Goal: Transaction & Acquisition: Purchase product/service

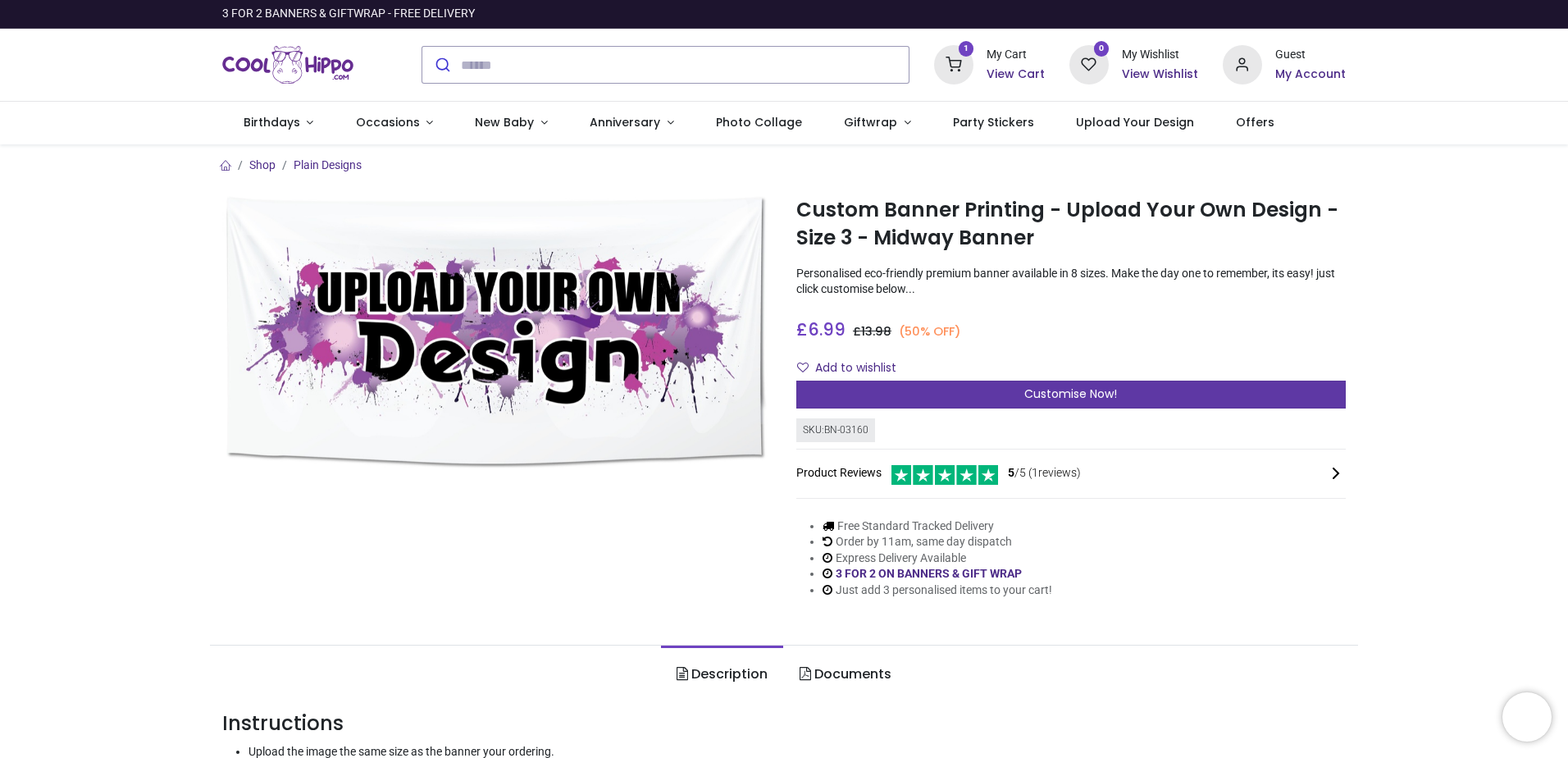
click at [962, 385] on div "Customise Now!" at bounding box center [1070, 394] width 549 height 28
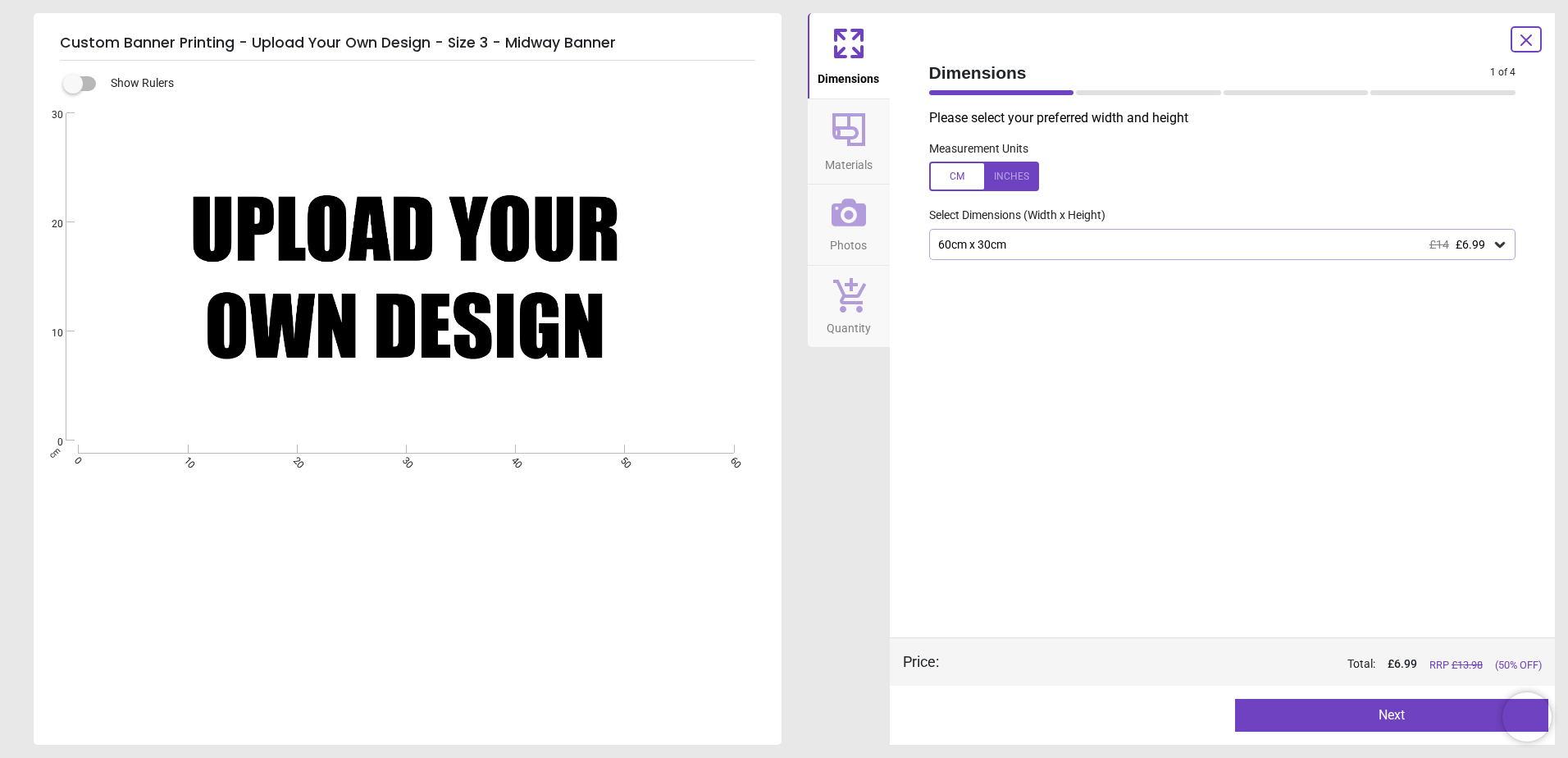
click at [1041, 238] on div "60cm x 30cm £14 £6.99" at bounding box center [1214, 245] width 556 height 14
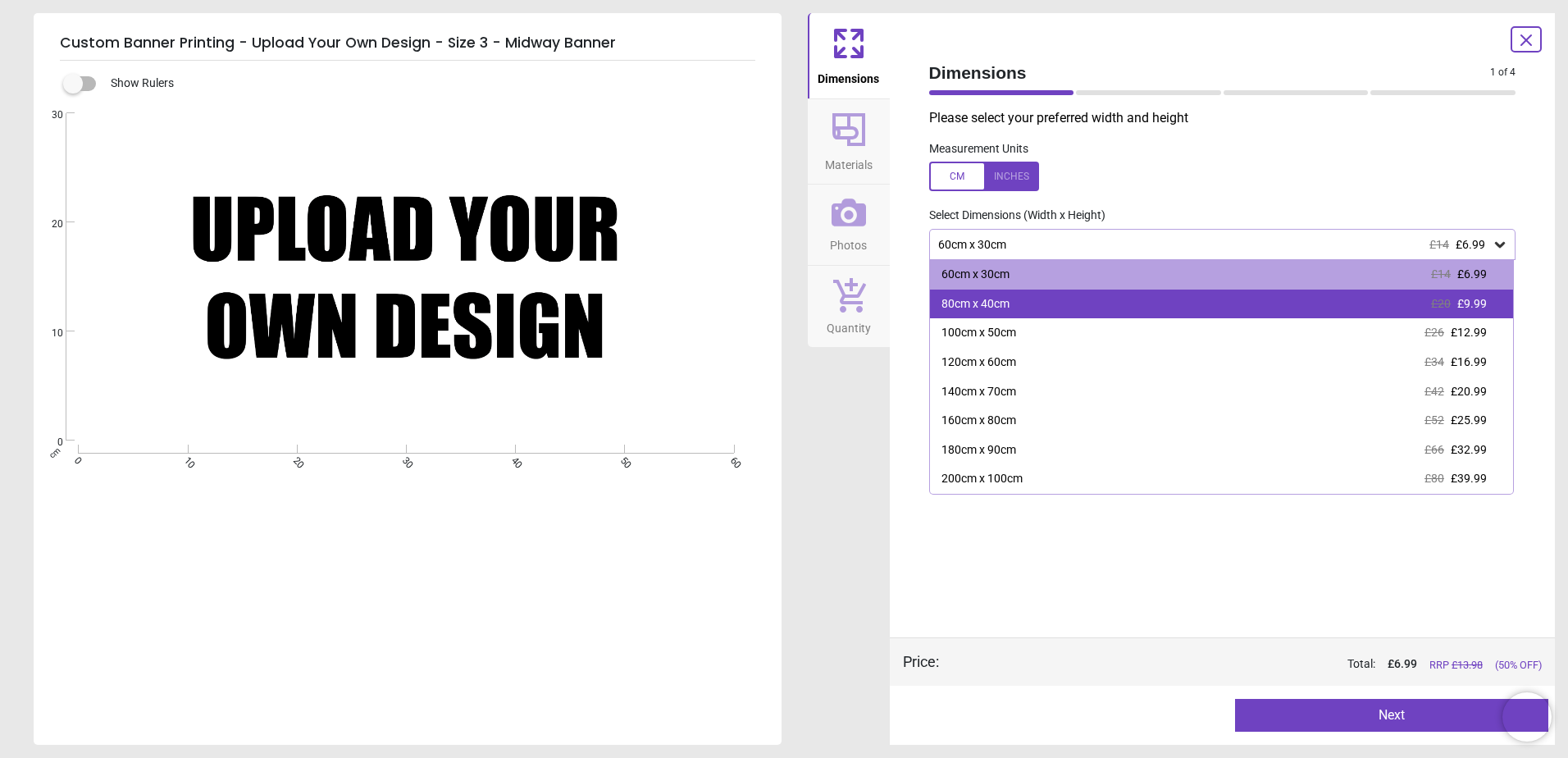
click at [1039, 308] on div "80cm x 40cm £20 £9.99" at bounding box center [1221, 304] width 584 height 29
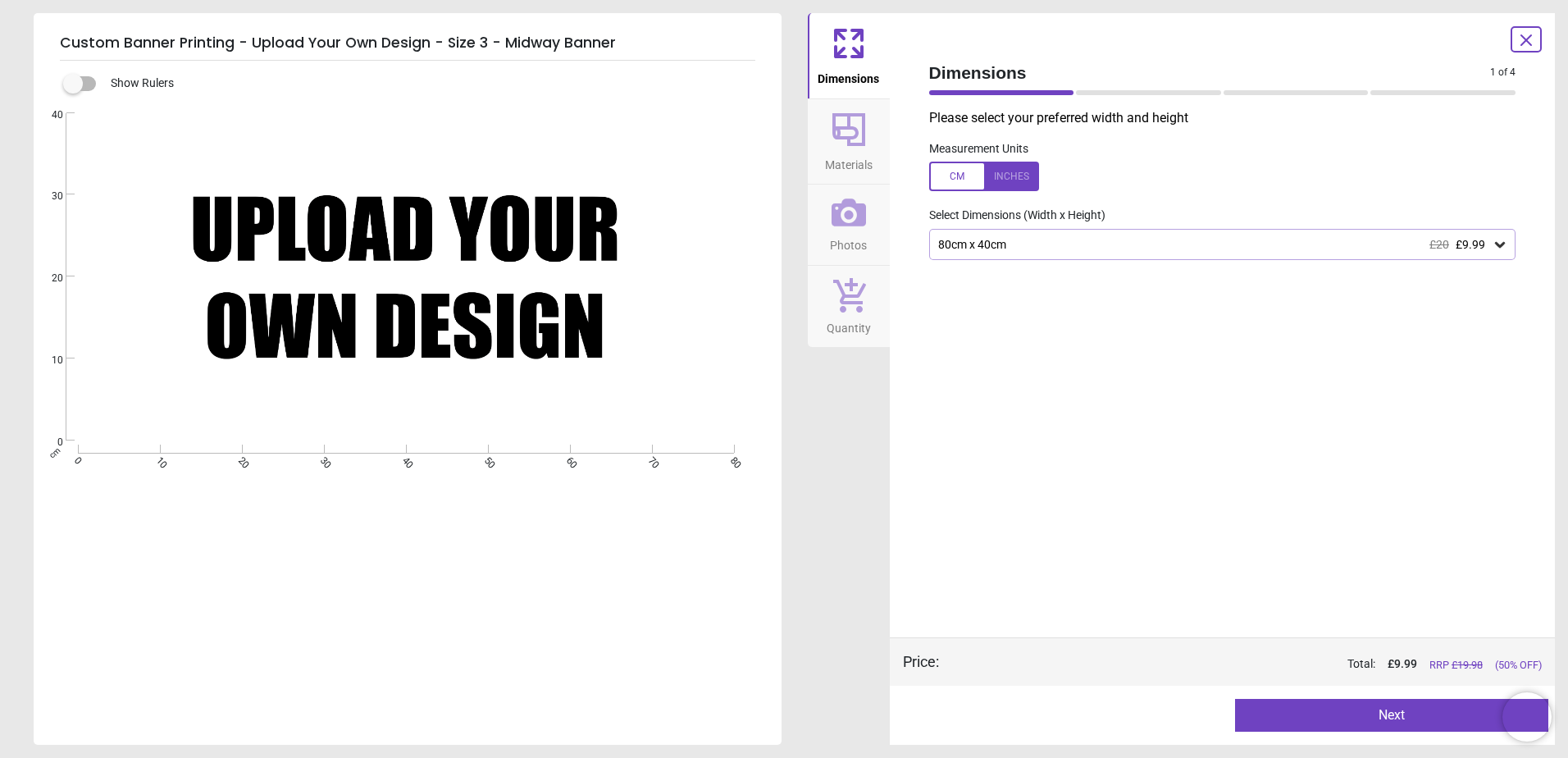
click at [966, 258] on div "80cm x 40cm £20 £9.99" at bounding box center [1223, 244] width 587 height 31
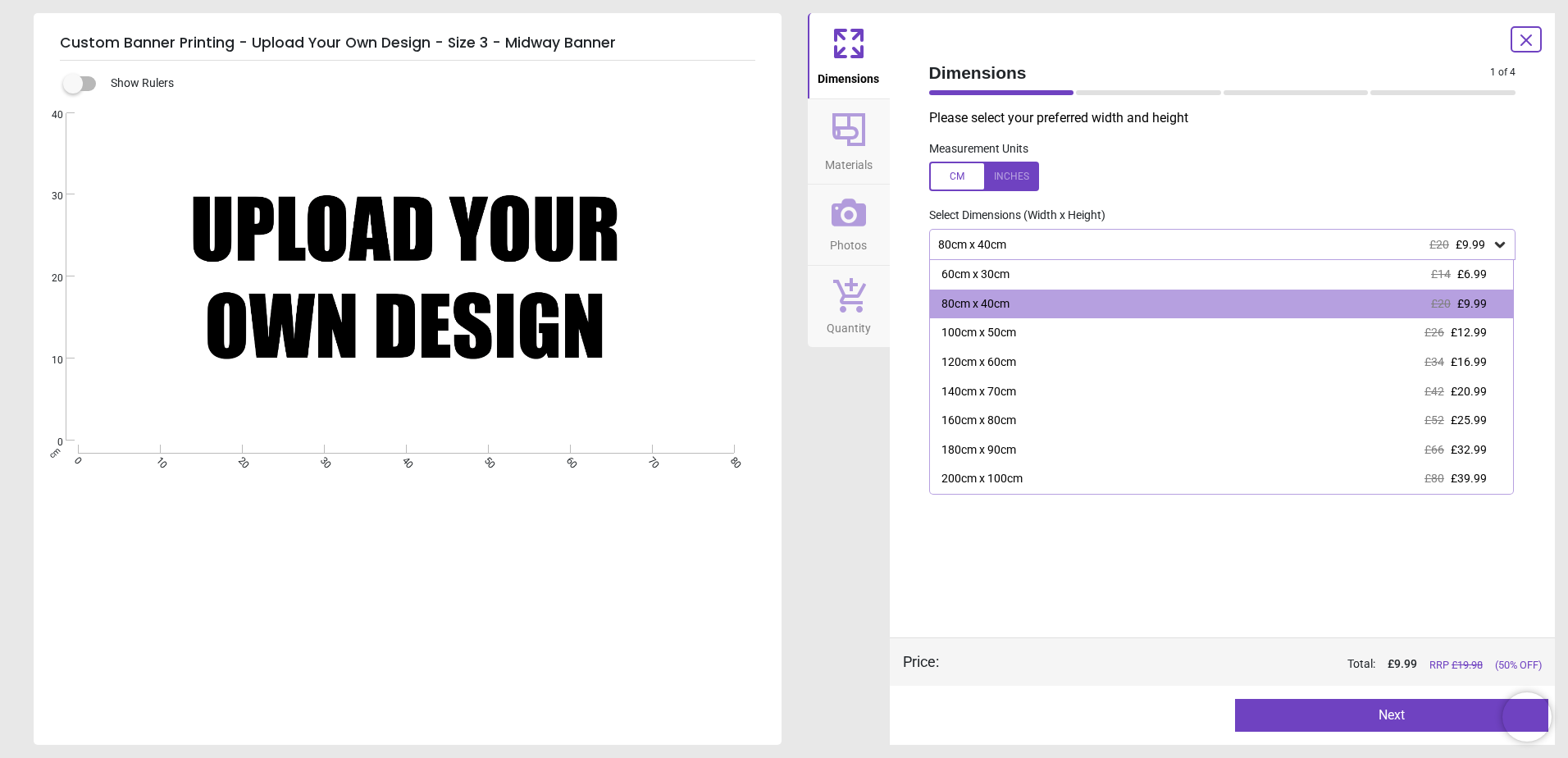
click at [865, 50] on icon at bounding box center [848, 44] width 40 height 40
click at [1532, 37] on icon at bounding box center [1526, 40] width 19 height 19
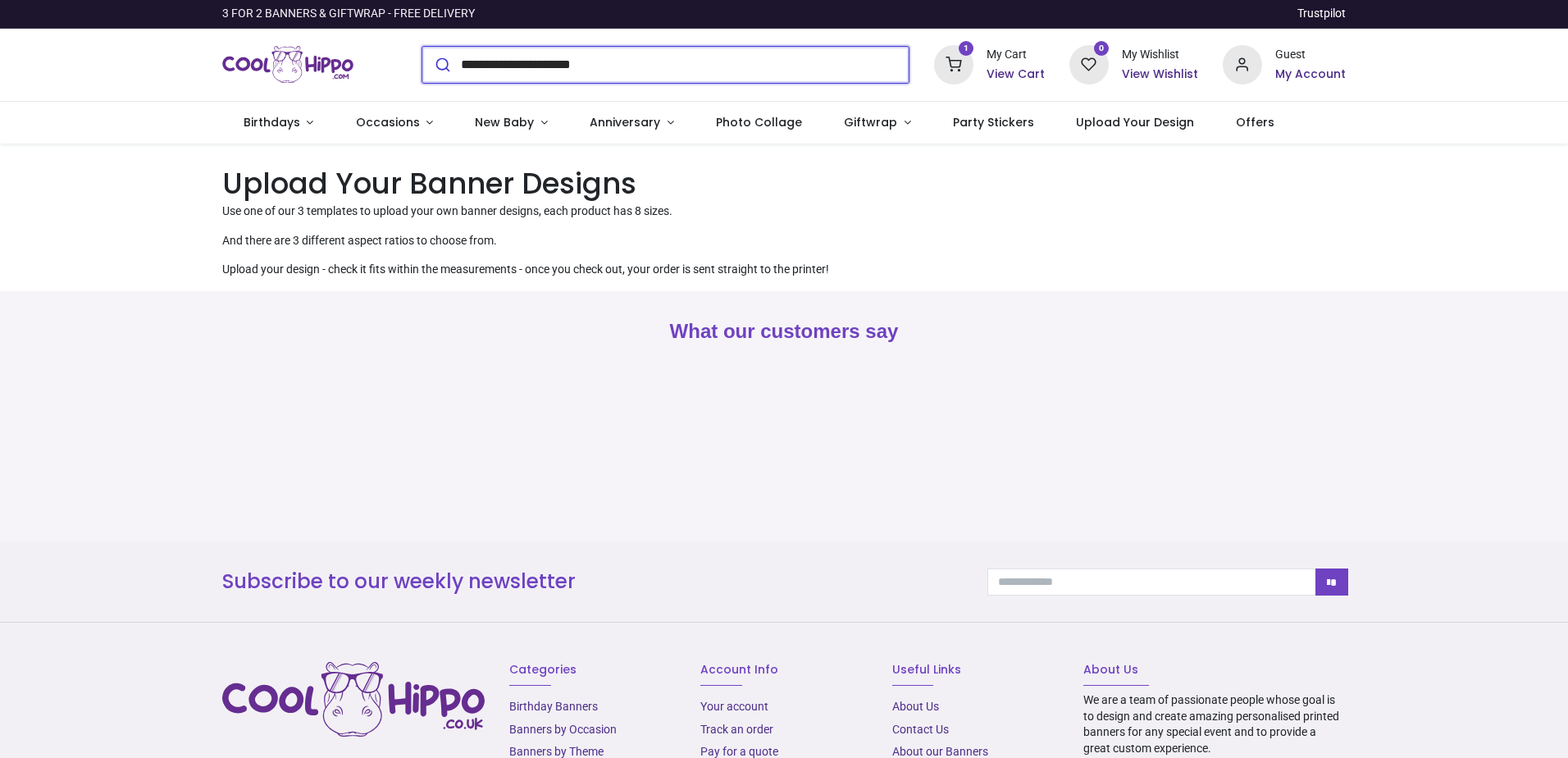
type input "**********"
click at [641, 67] on input "**********" at bounding box center [685, 64] width 447 height 36
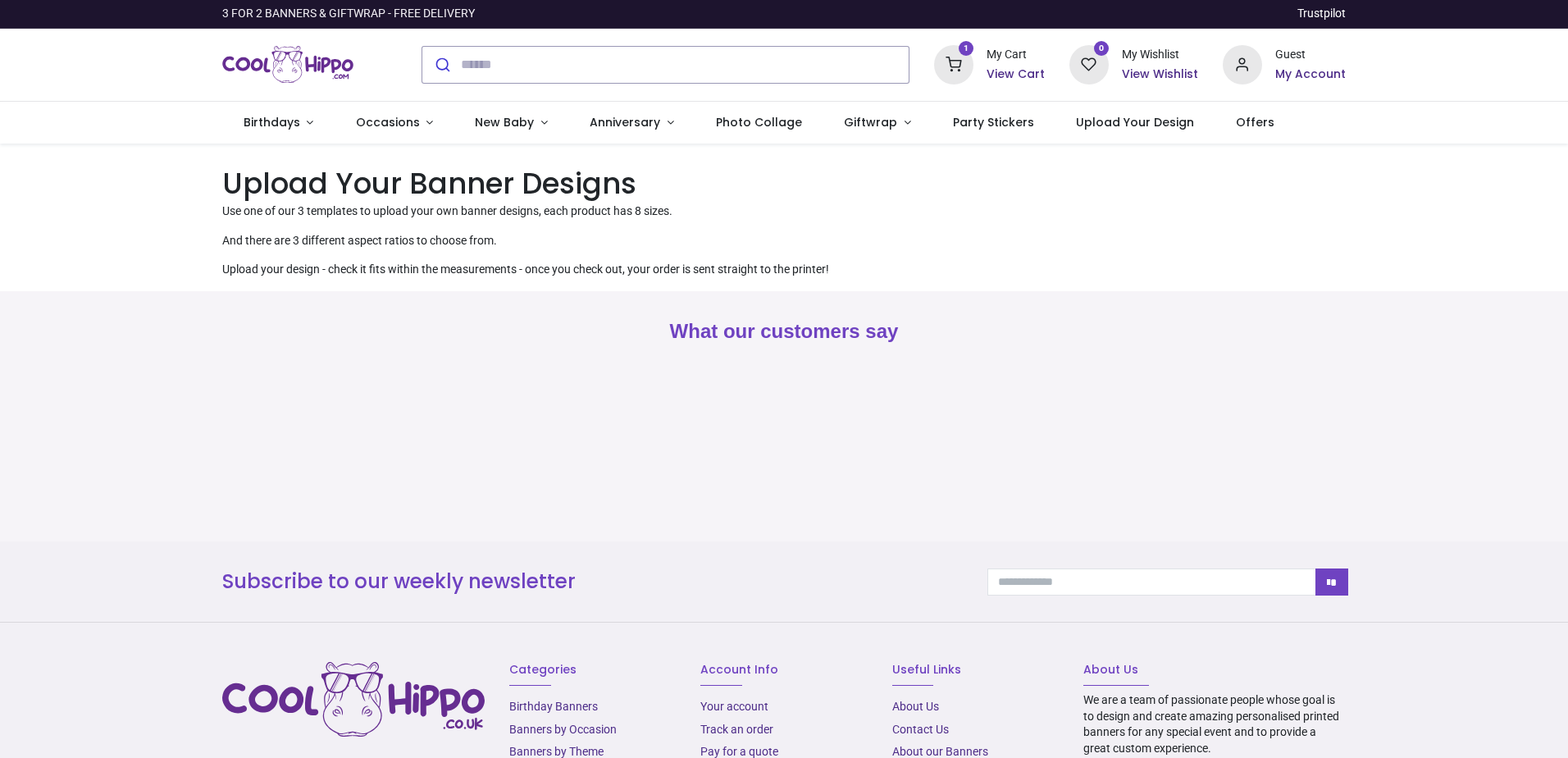
click at [486, 371] on div "What our customers say" at bounding box center [784, 429] width 1149 height 224
click at [179, 241] on div "Pricelist : Public Pricelist Public Pricelist Categories All Products" at bounding box center [784, 217] width 1568 height 147
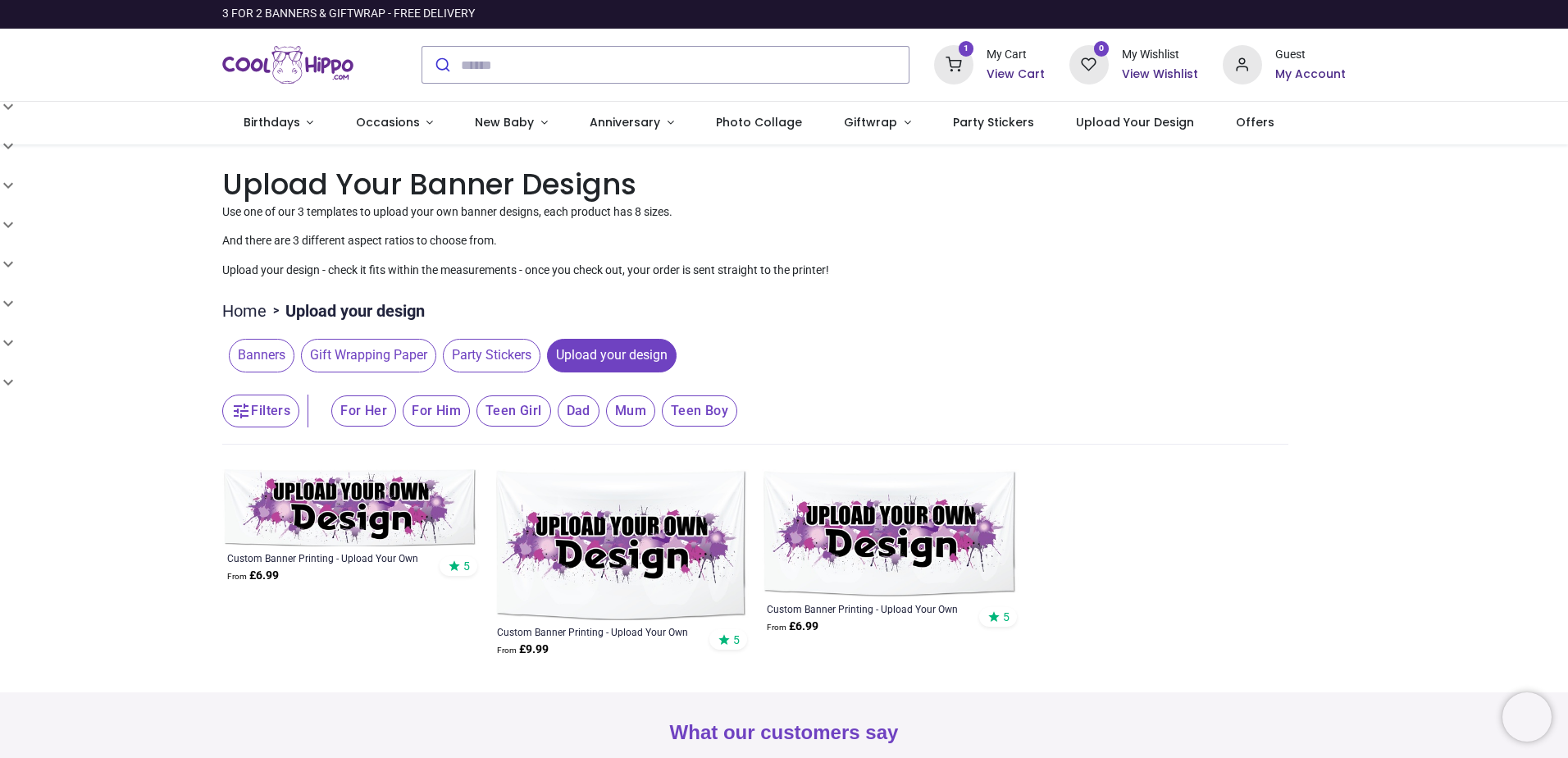
click at [405, 511] on img at bounding box center [351, 507] width 257 height 77
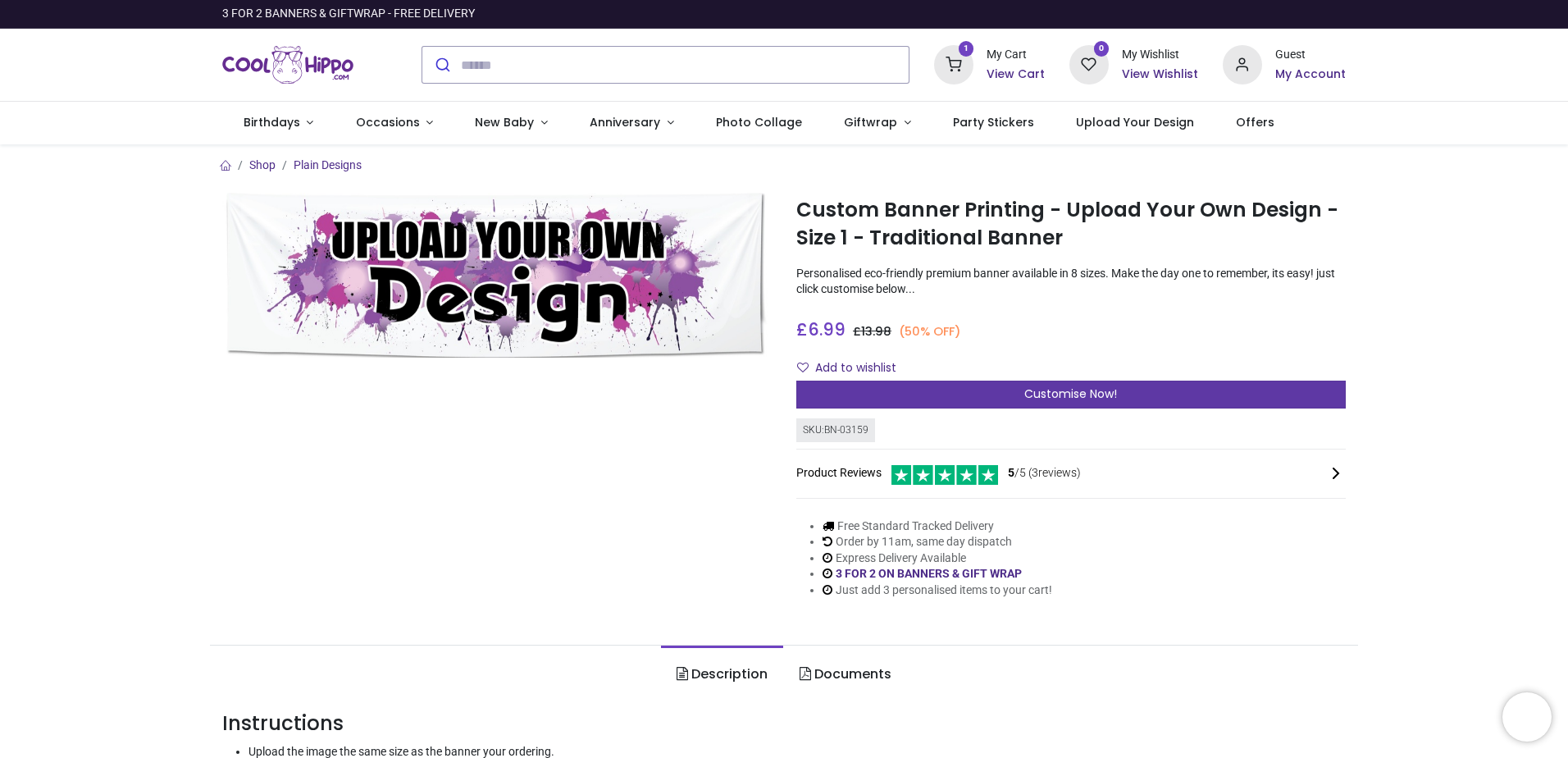
click at [829, 404] on div "Customise Now!" at bounding box center [1070, 394] width 549 height 28
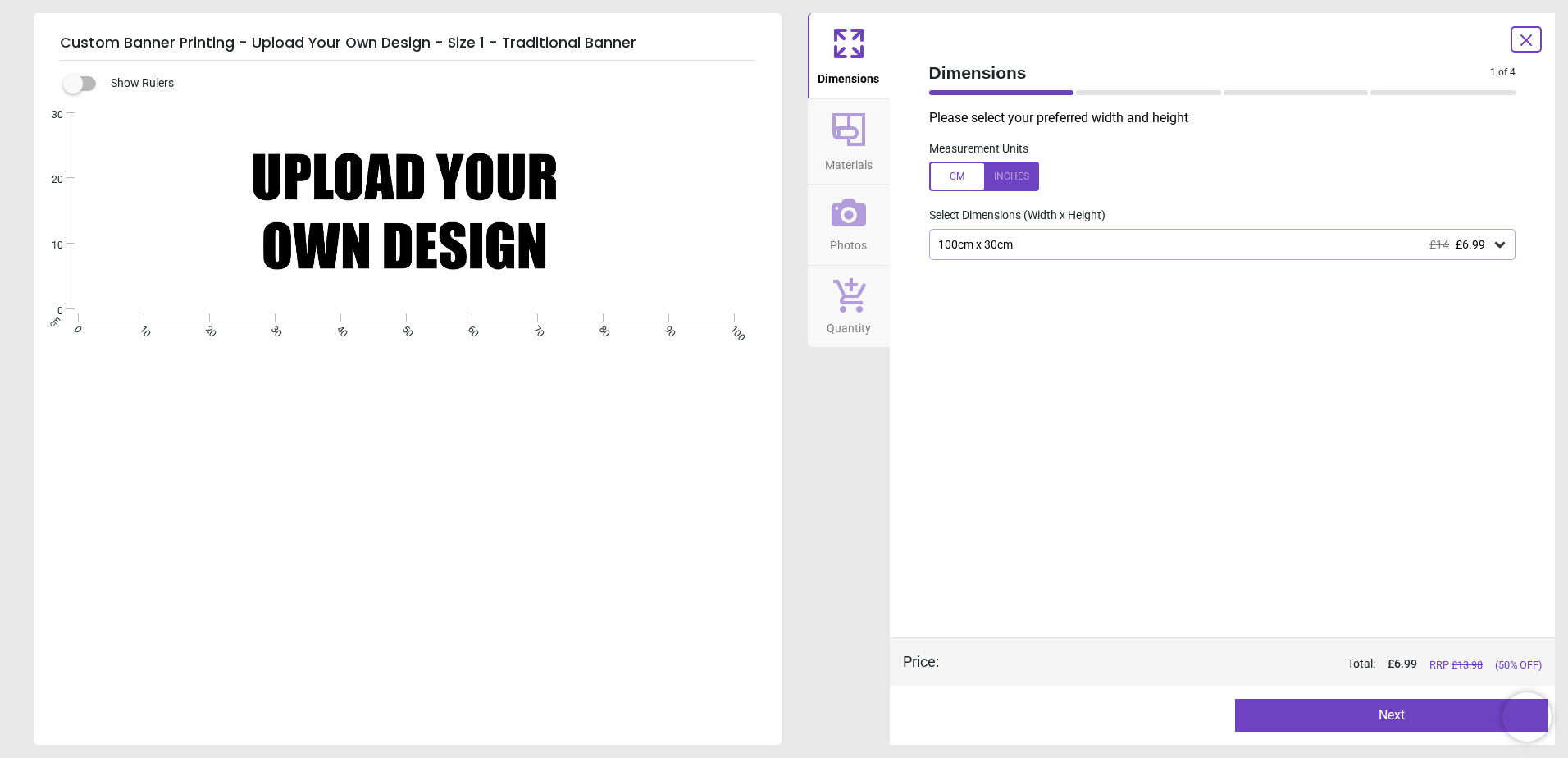
click at [996, 248] on div "100cm x 30cm £14 £6.99" at bounding box center [1214, 245] width 556 height 14
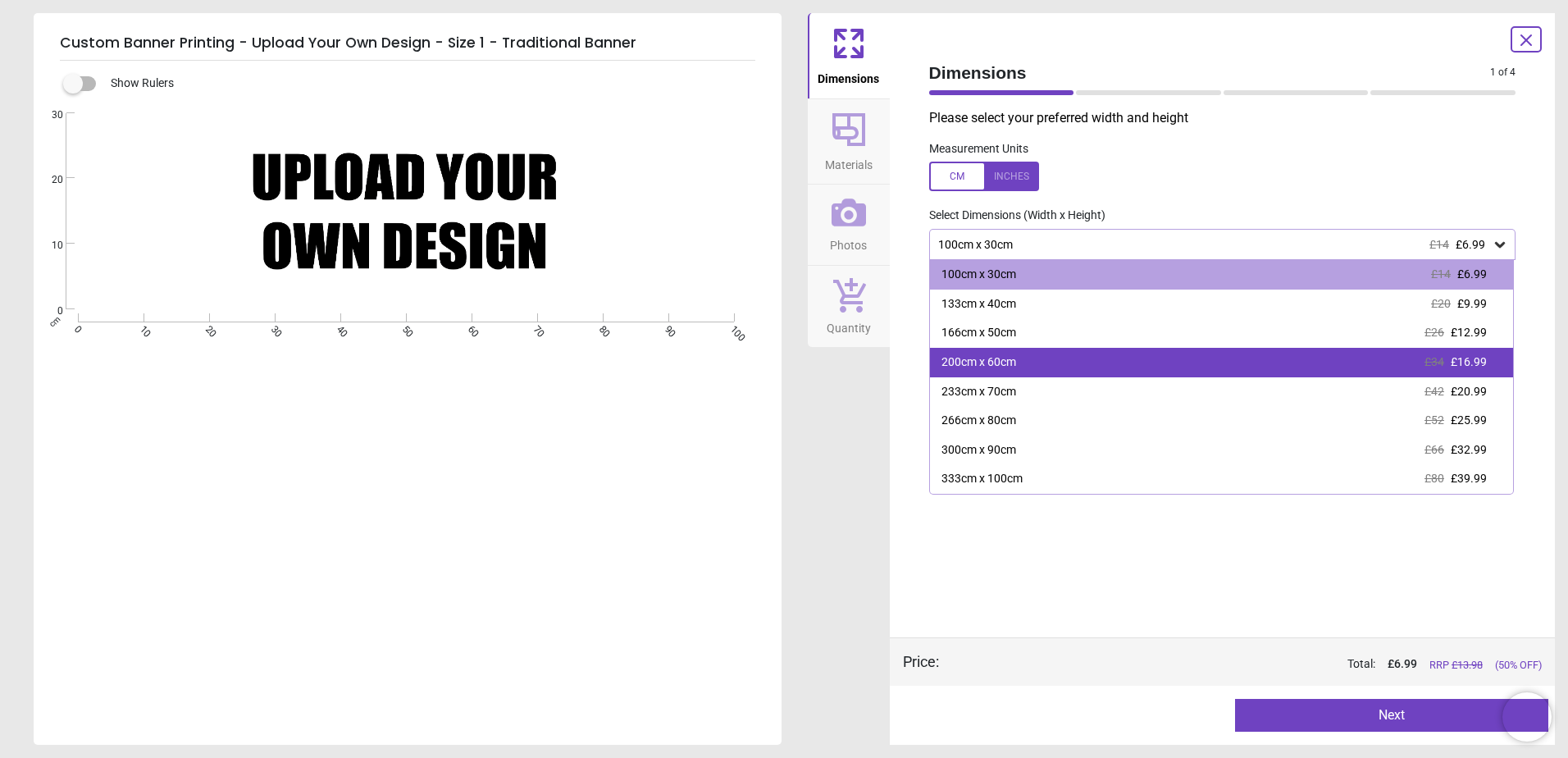
click at [978, 367] on div "200cm x 60cm" at bounding box center [978, 362] width 75 height 16
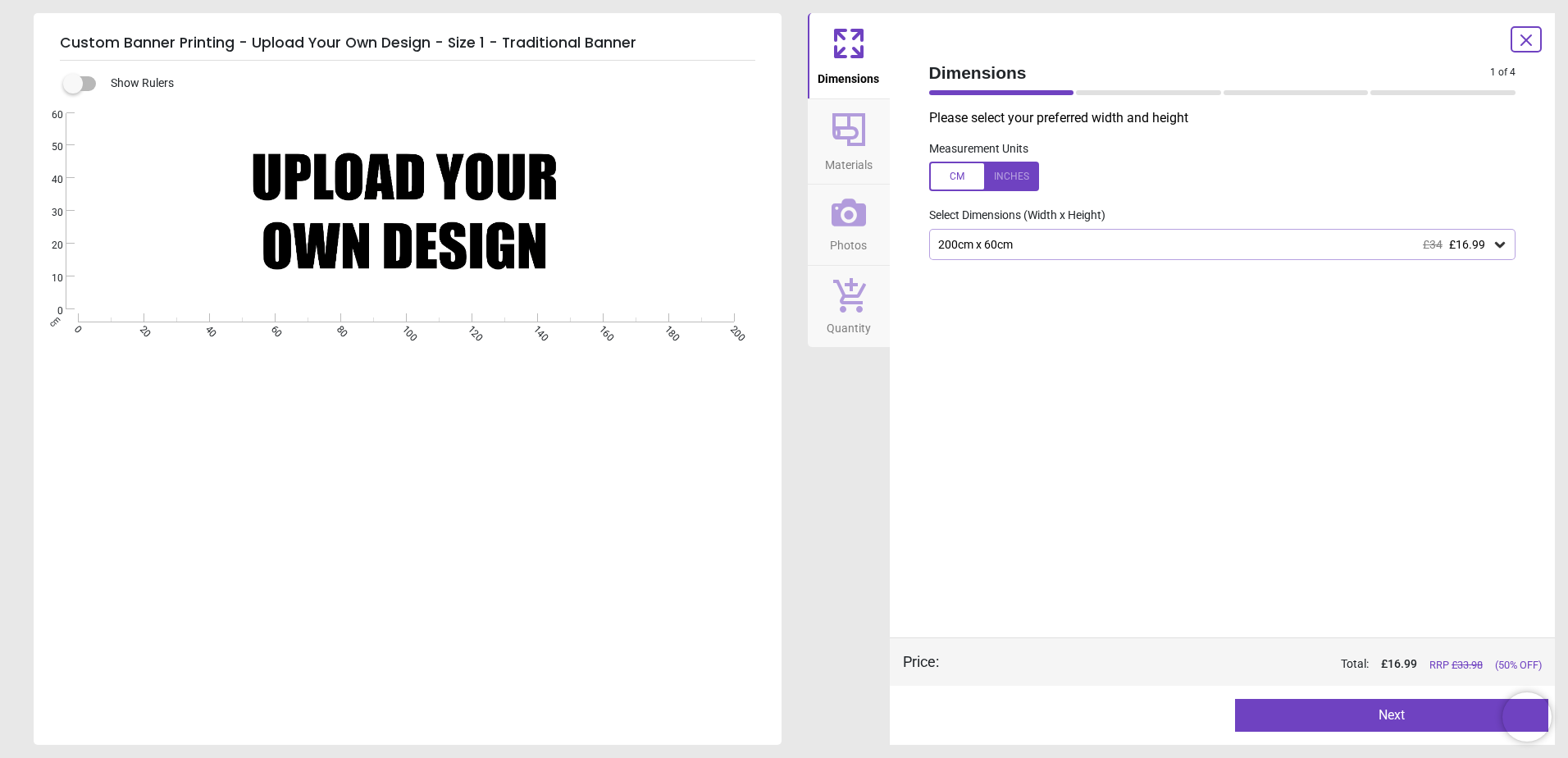
click at [992, 253] on div "200cm x 60cm £34 £16.99" at bounding box center [1223, 244] width 587 height 31
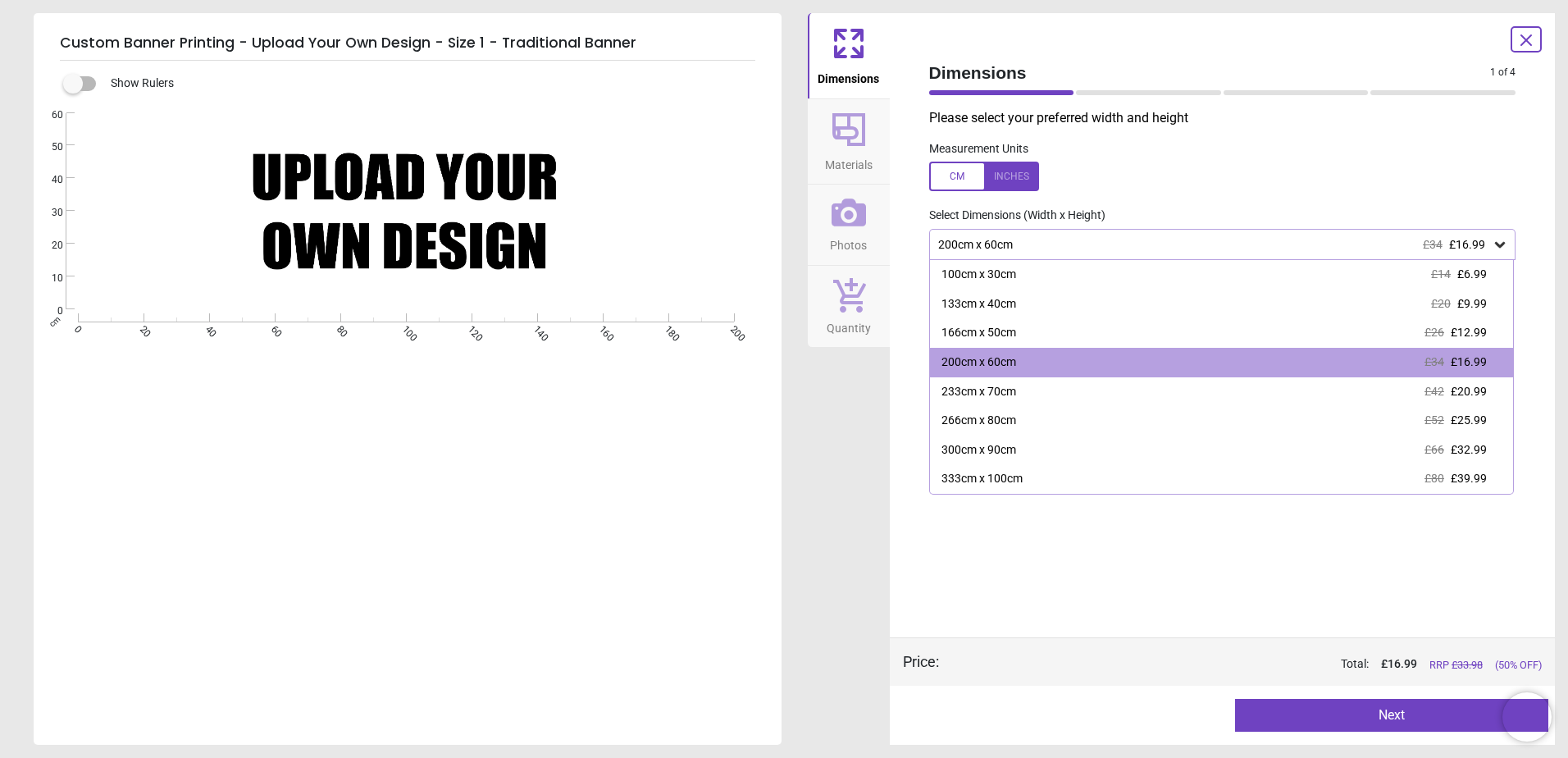
click at [992, 253] on div "200cm x 60cm £34 £16.99" at bounding box center [1223, 244] width 587 height 31
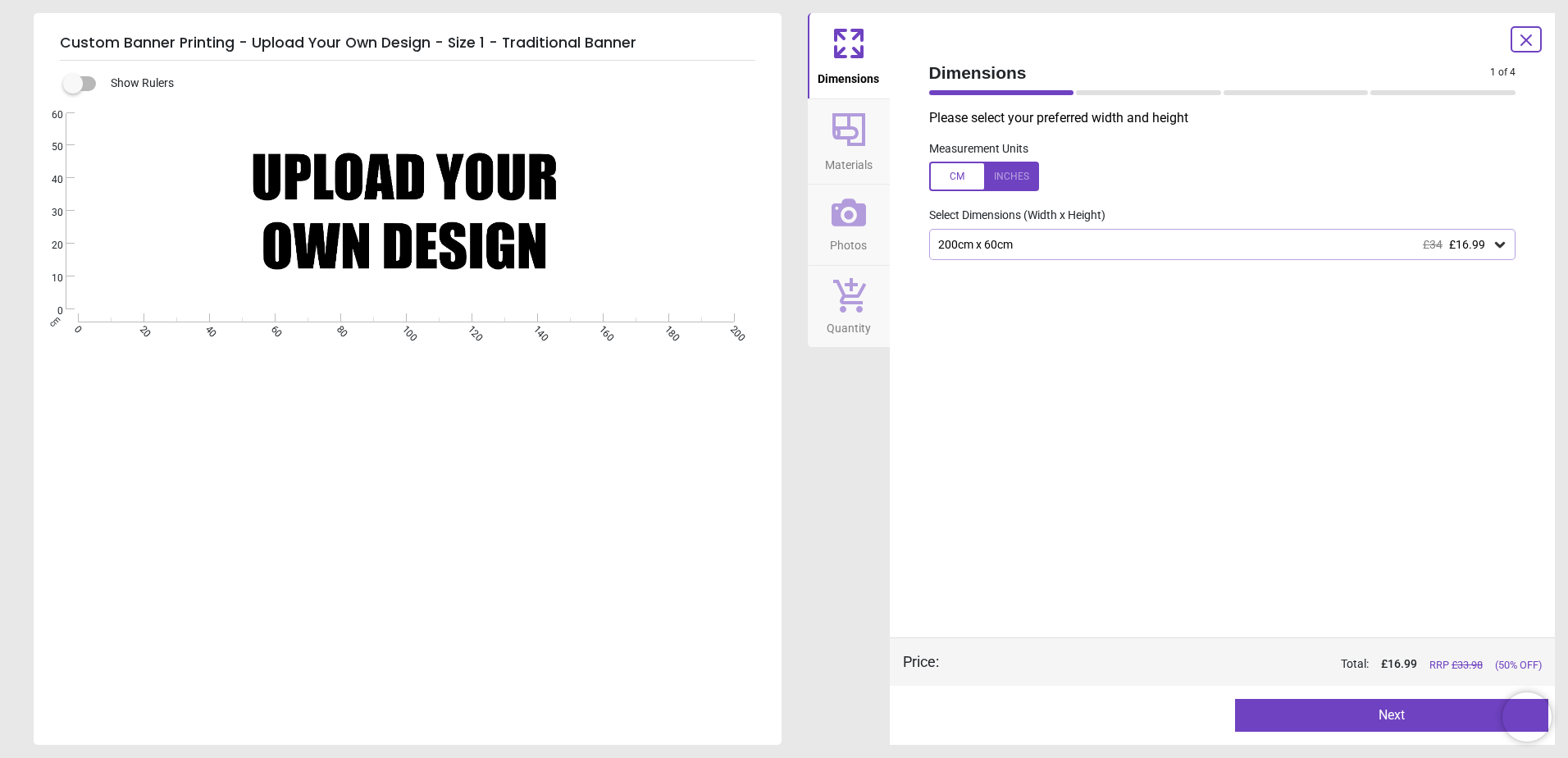
click at [992, 253] on div "200cm x 60cm £34 £16.99" at bounding box center [1223, 244] width 587 height 31
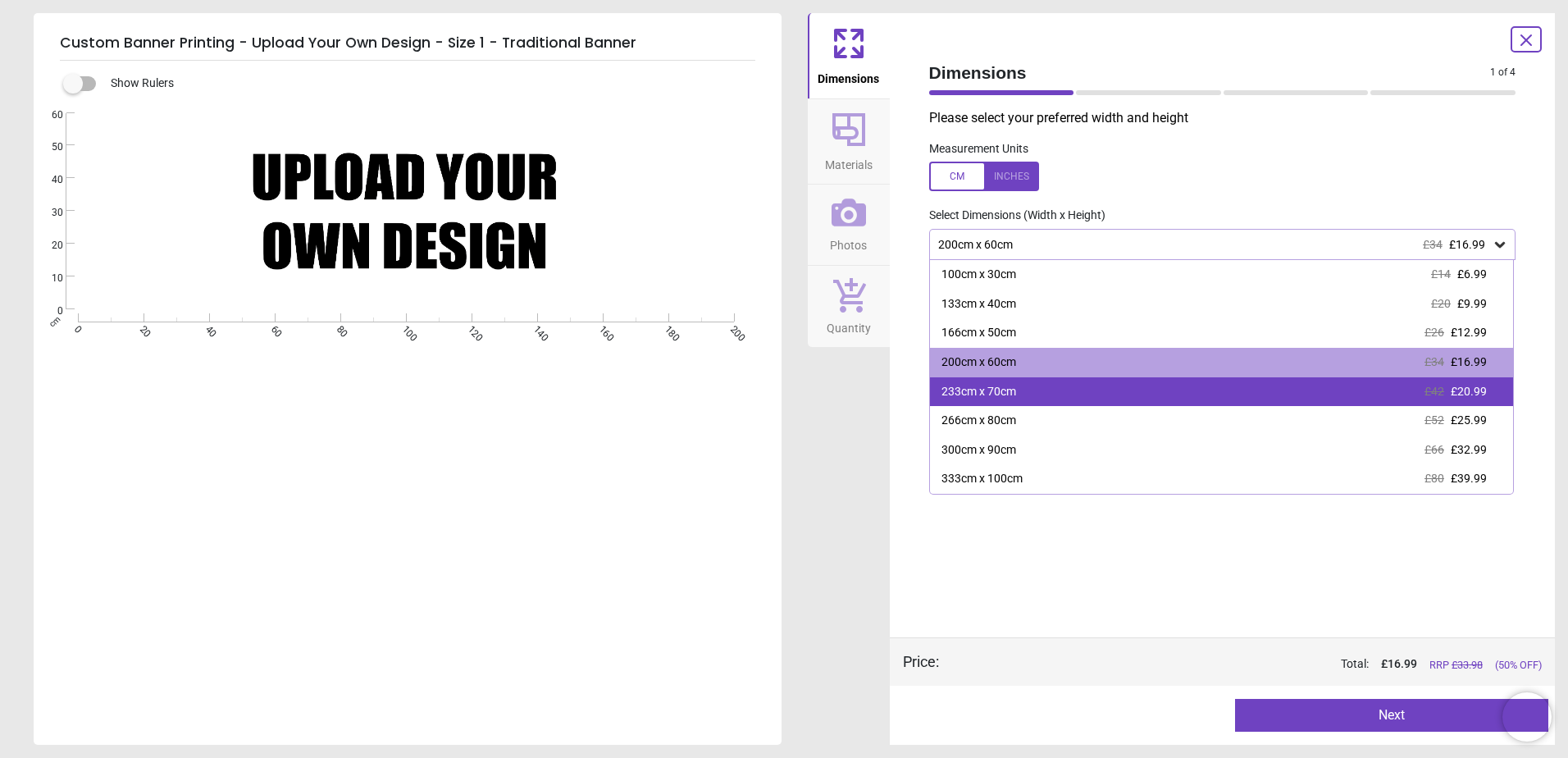
click at [980, 386] on div "233cm x 70cm" at bounding box center [978, 391] width 75 height 16
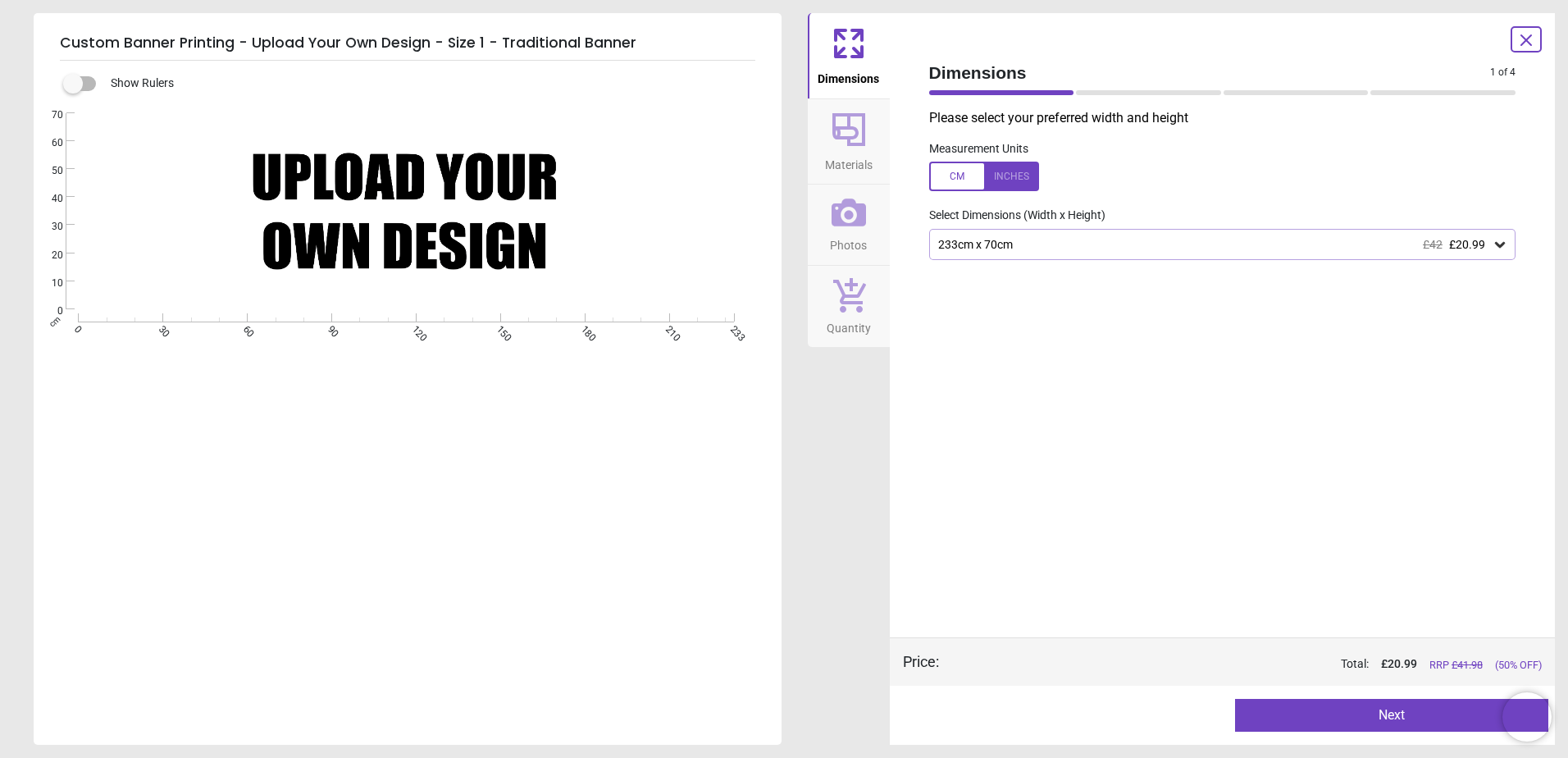
click at [954, 255] on div "233cm x 70cm £42 £20.99" at bounding box center [1223, 244] width 587 height 31
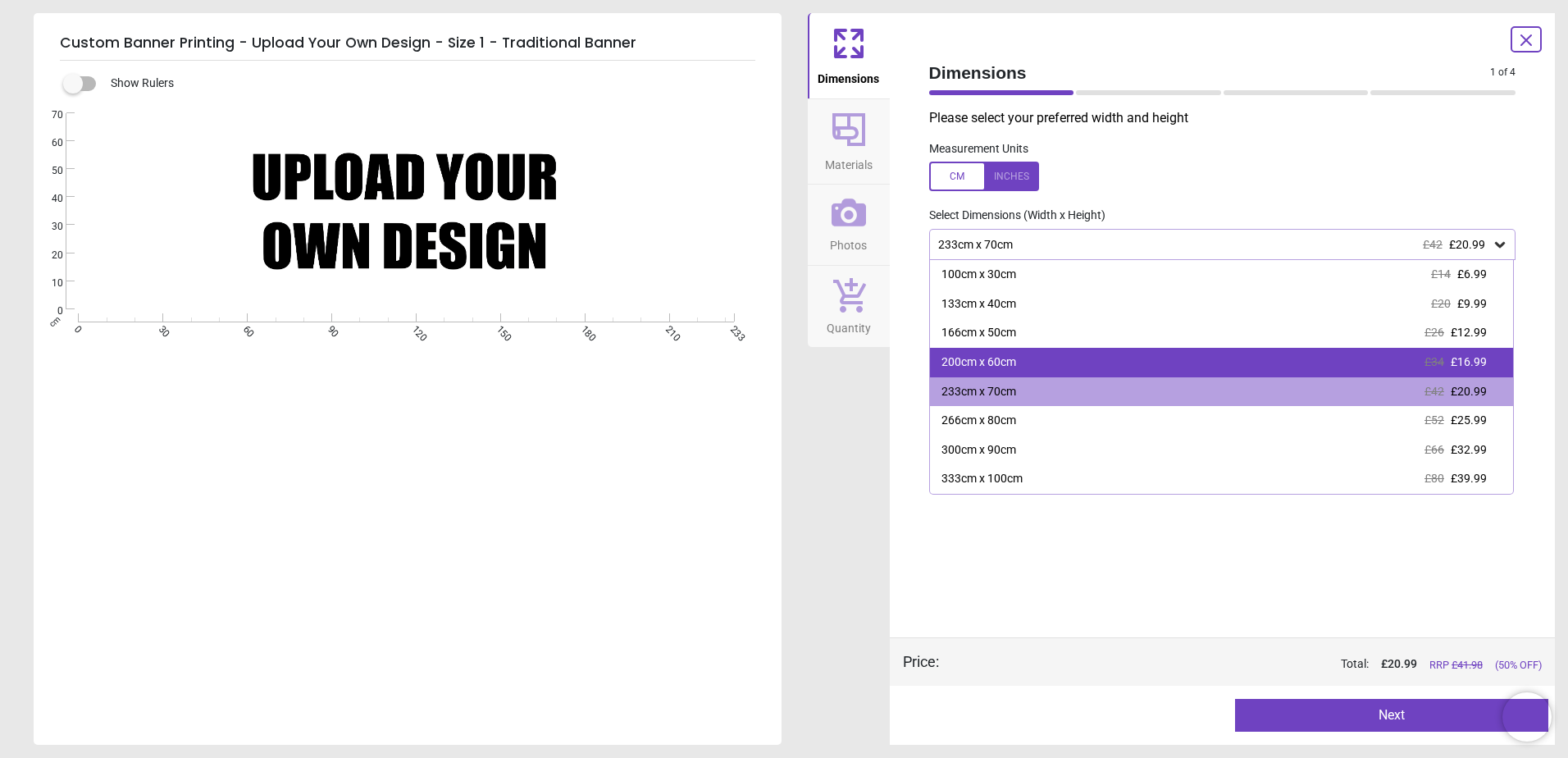
click at [960, 365] on div "200cm x 60cm" at bounding box center [978, 362] width 75 height 16
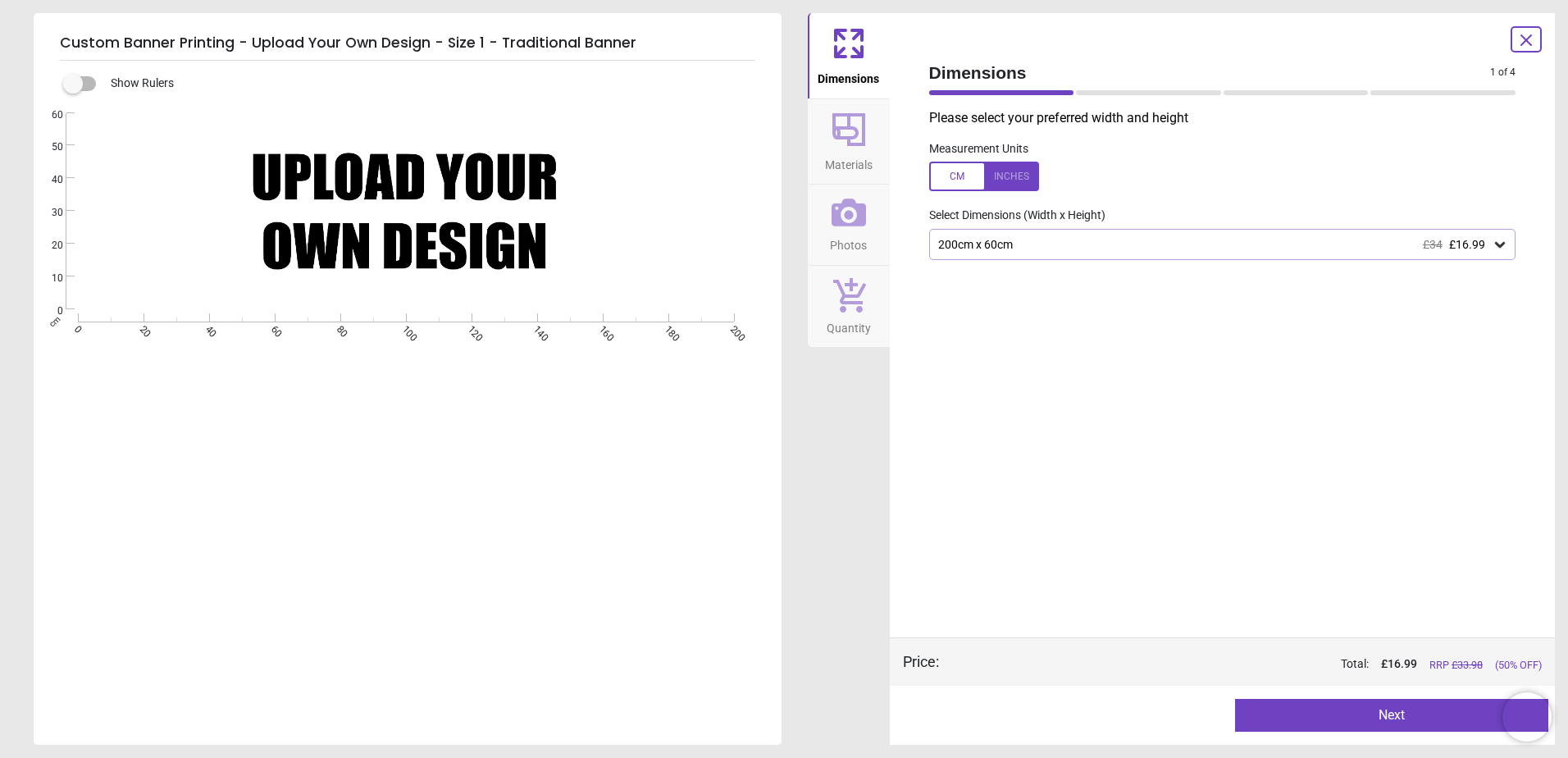
click at [1032, 244] on div "200cm x 60cm £34 £16.99" at bounding box center [1214, 245] width 556 height 14
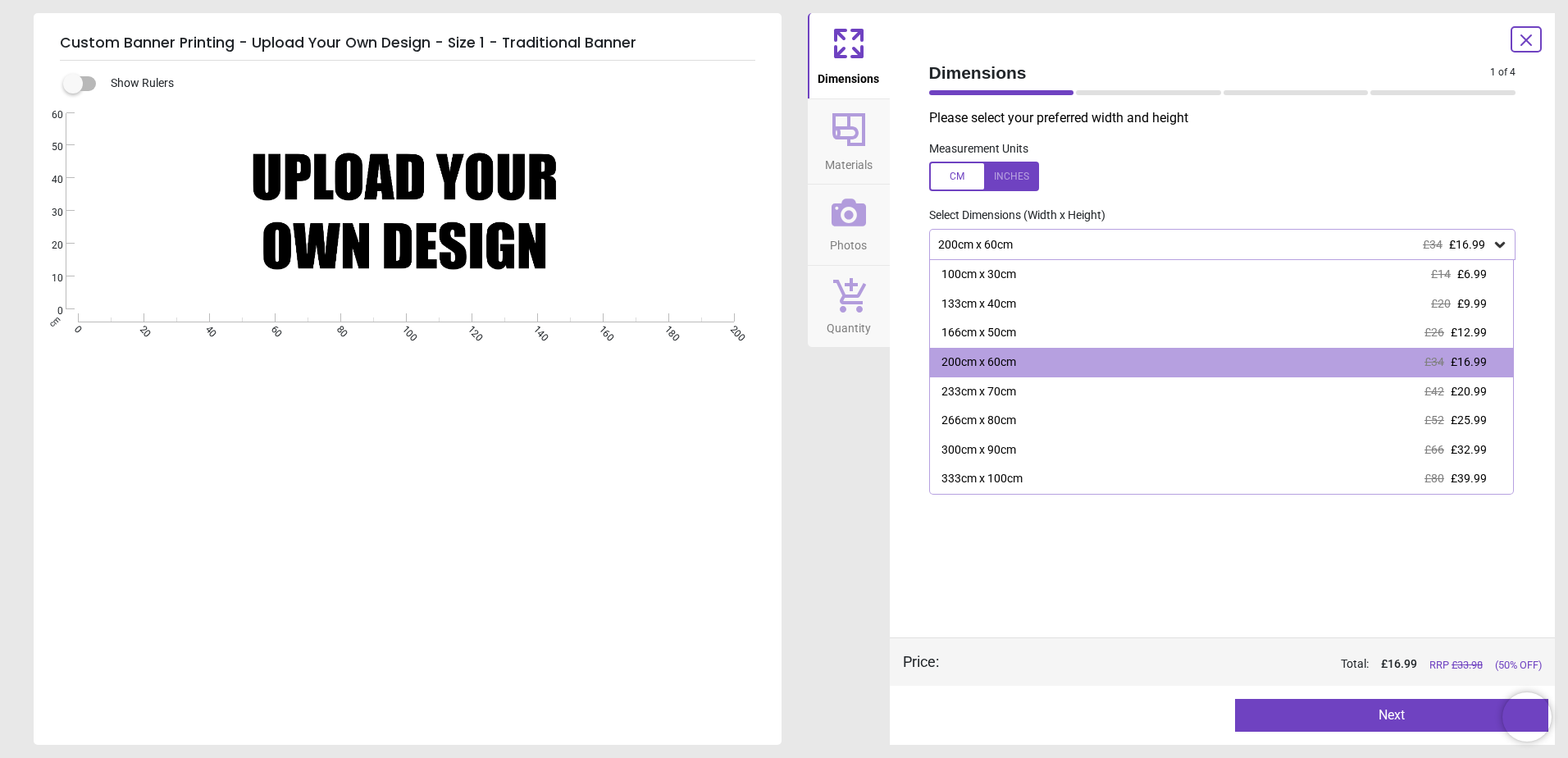
click at [1139, 171] on label at bounding box center [1223, 176] width 587 height 29
click at [954, 168] on div at bounding box center [984, 176] width 109 height 29
click at [1002, 175] on div at bounding box center [984, 176] width 109 height 29
click at [962, 178] on div at bounding box center [984, 176] width 109 height 29
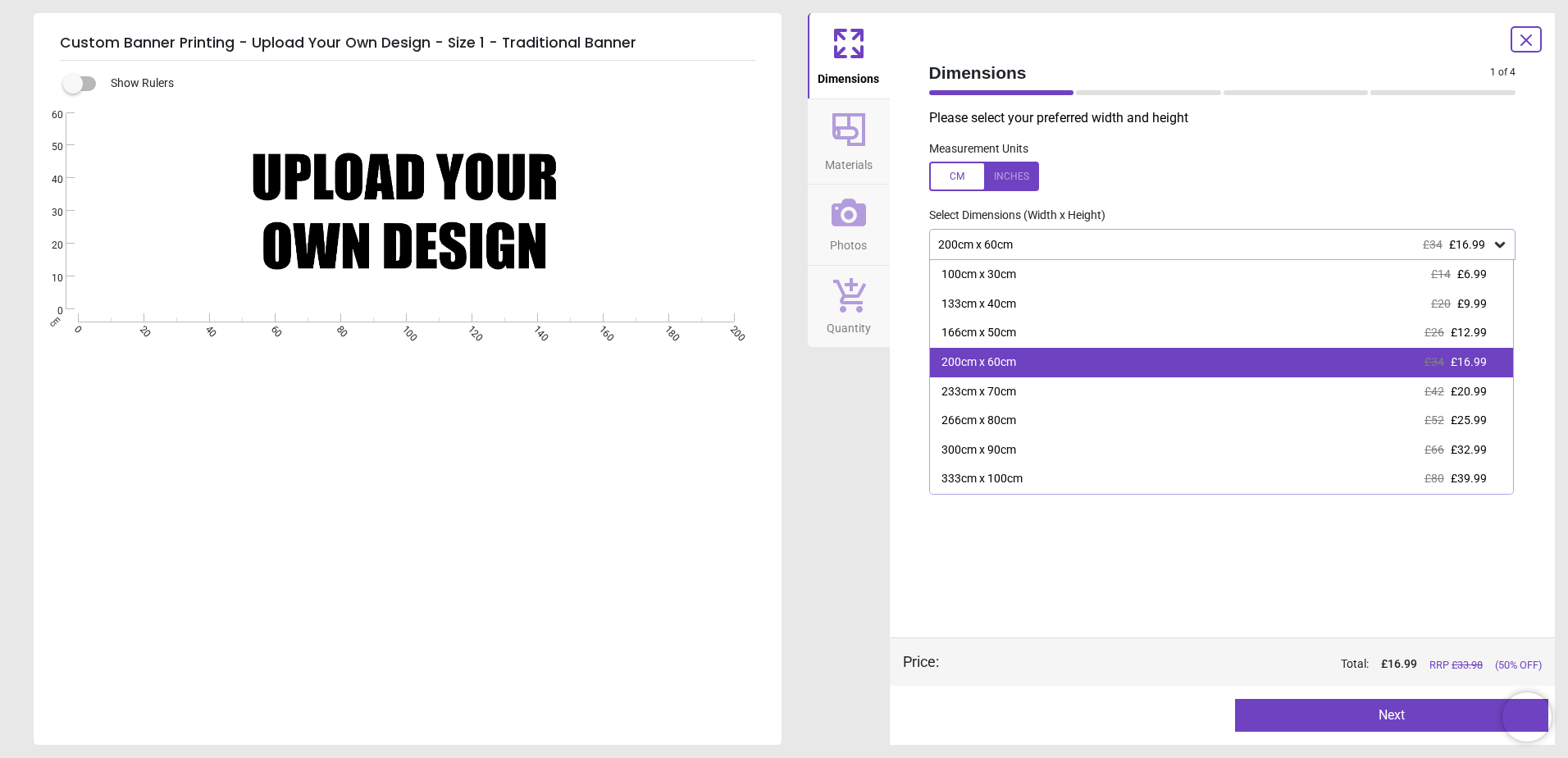
click at [1021, 356] on div "200cm x 60cm £34 £16.99" at bounding box center [1221, 362] width 584 height 29
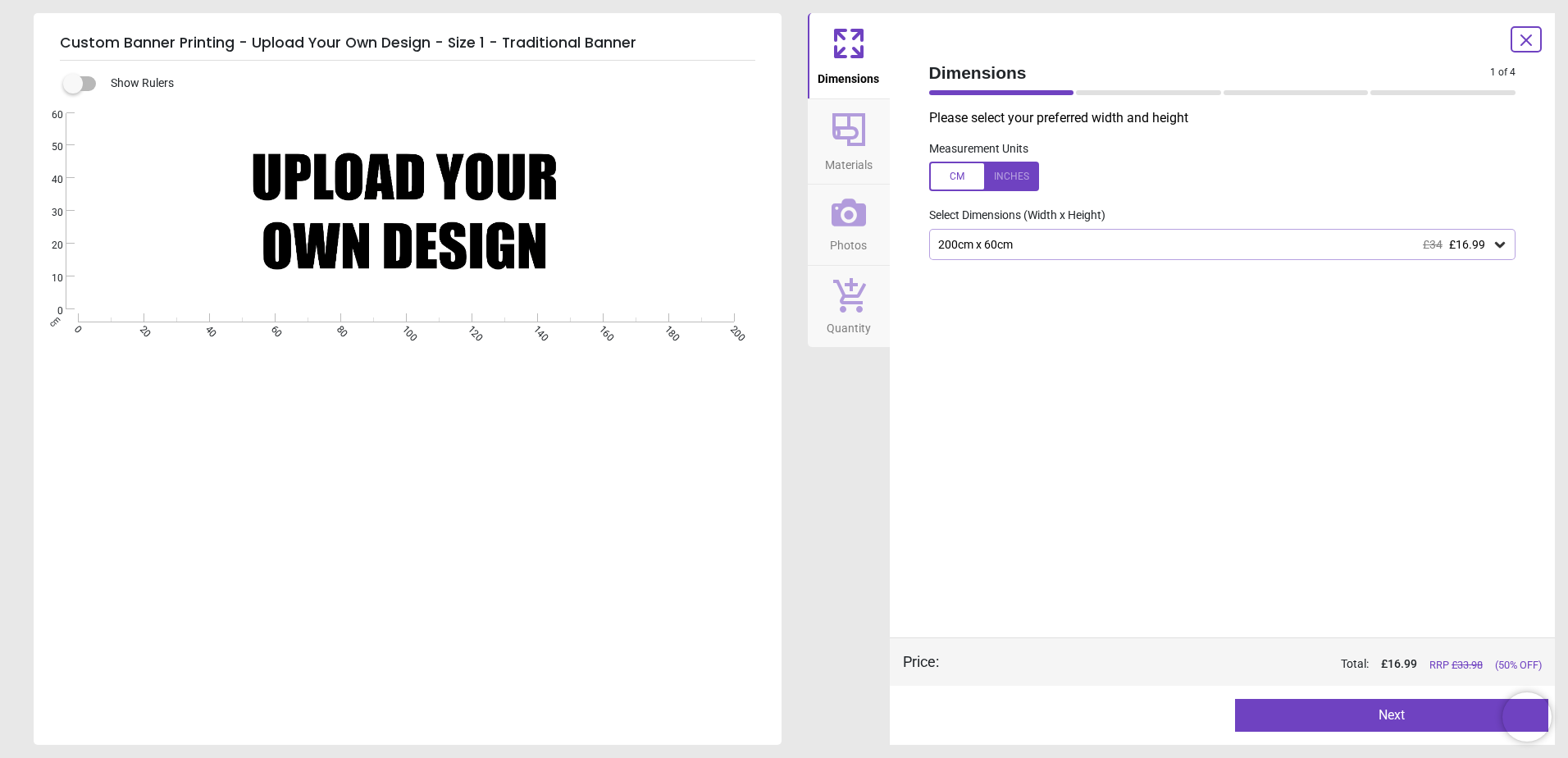
click at [1306, 725] on button "Next" at bounding box center [1392, 715] width 314 height 33
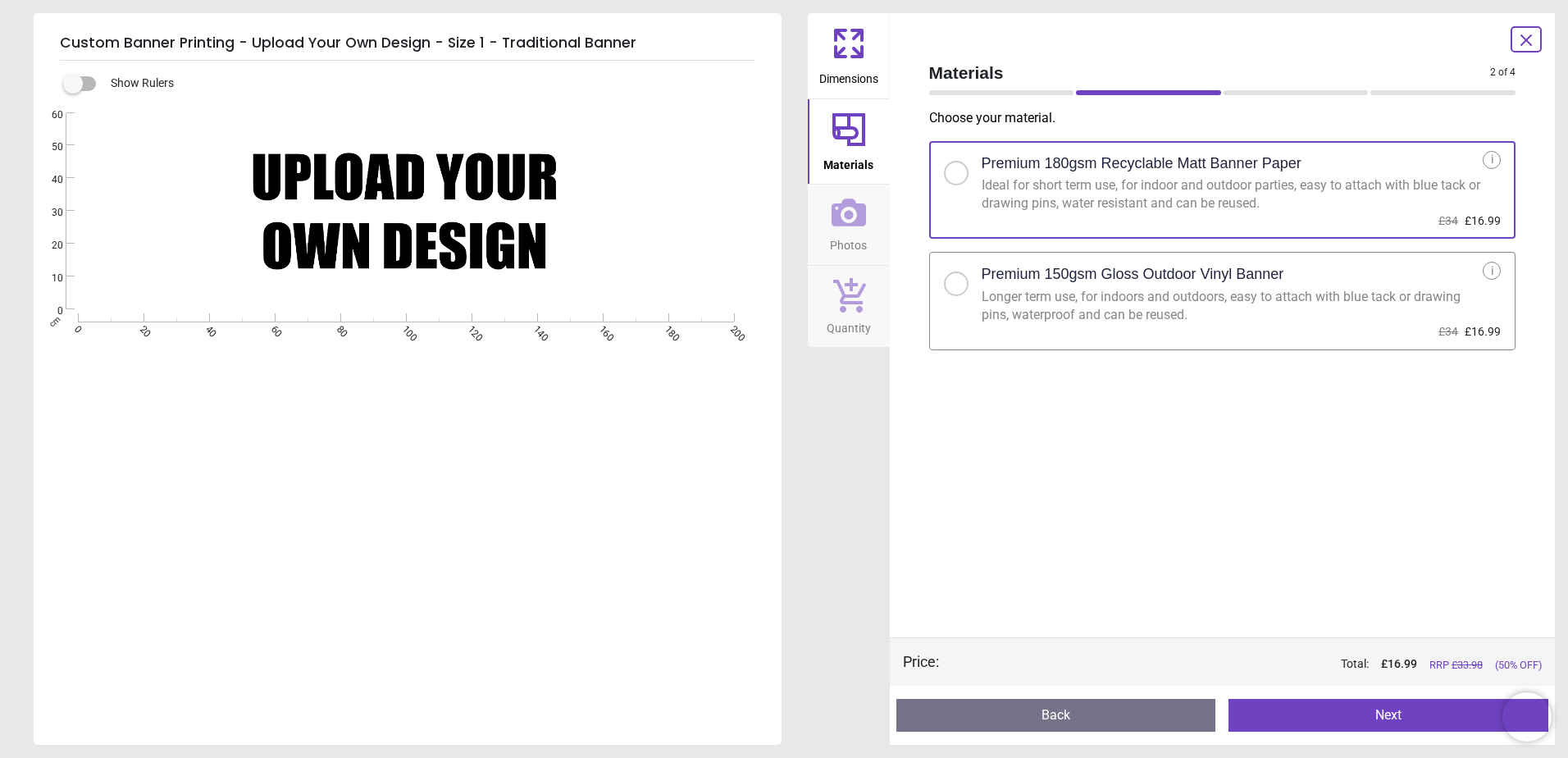
click at [1317, 719] on button "Next" at bounding box center [1389, 715] width 320 height 33
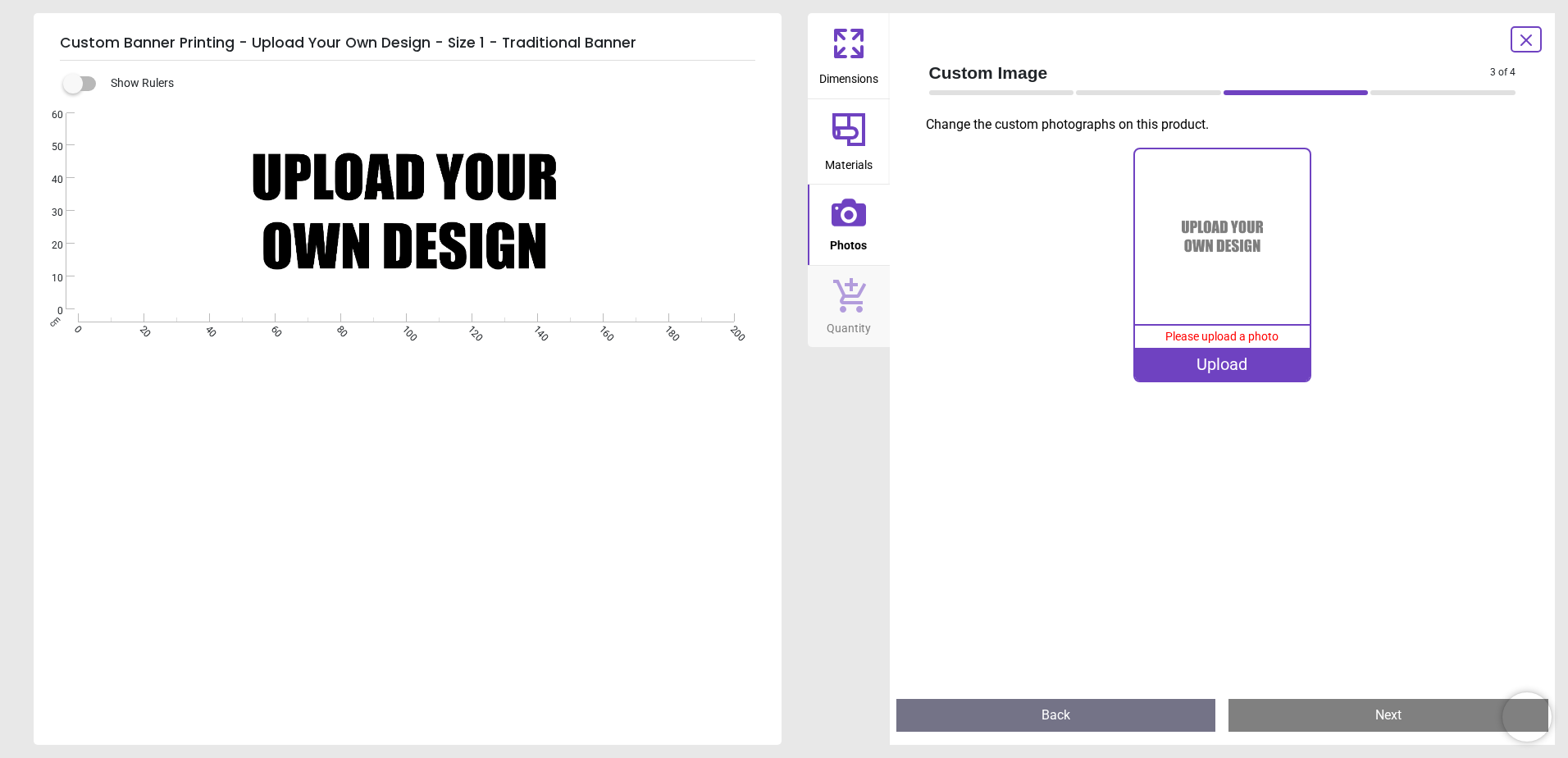
click at [1225, 359] on div "Upload" at bounding box center [1222, 364] width 174 height 33
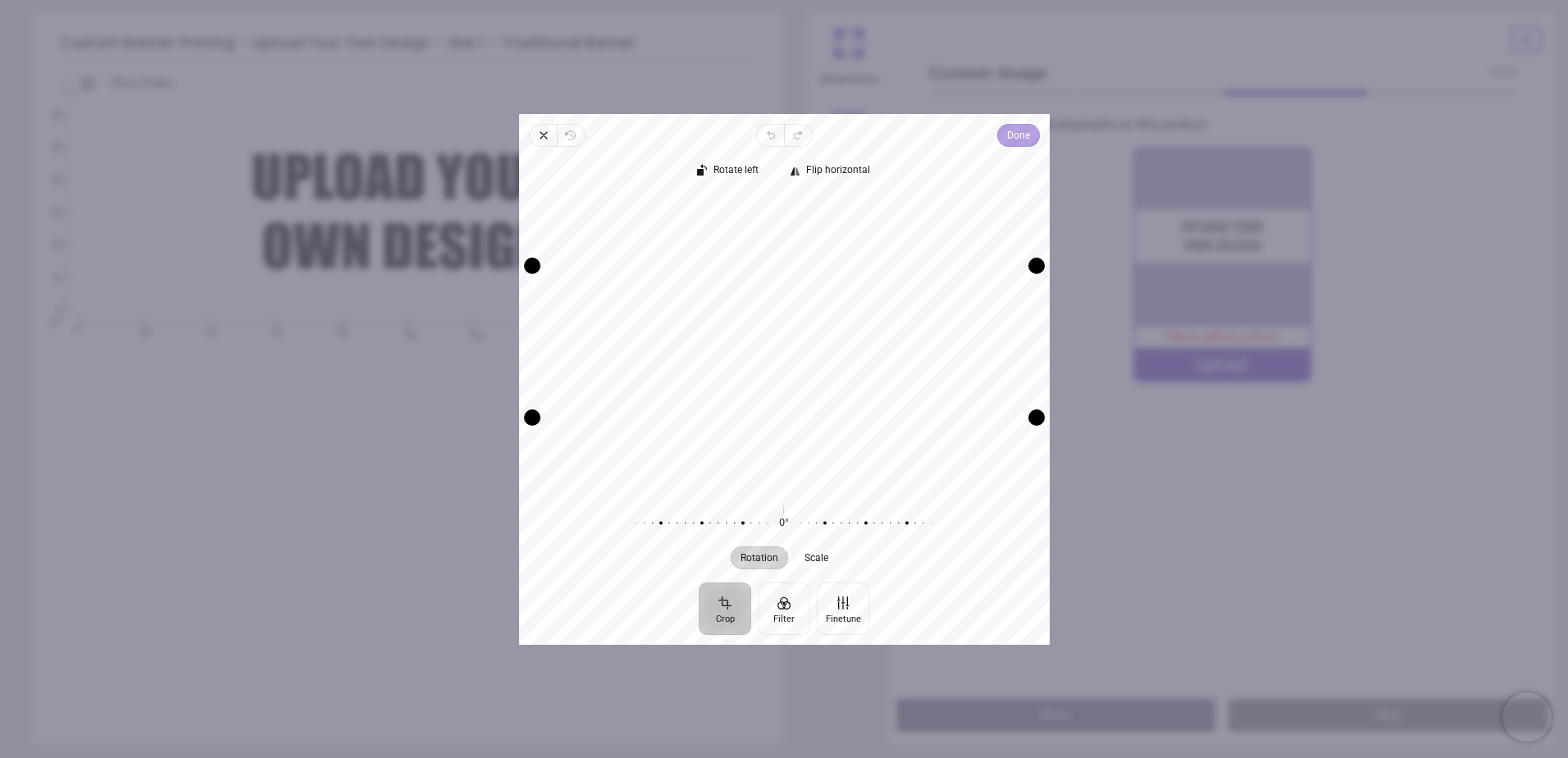
click at [1022, 140] on span "Done" at bounding box center [1018, 136] width 23 height 19
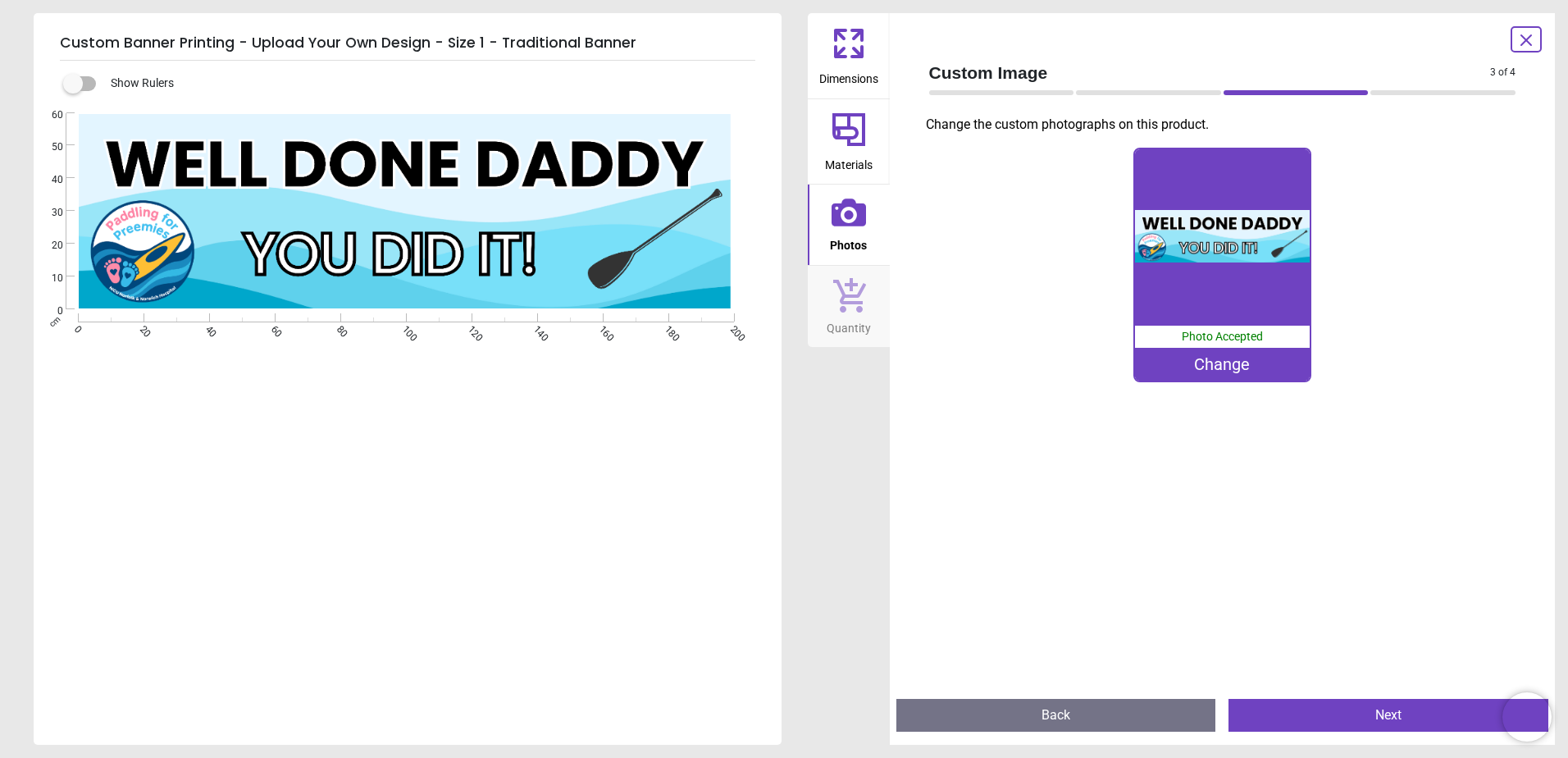
click at [1249, 356] on div "Change" at bounding box center [1222, 364] width 174 height 33
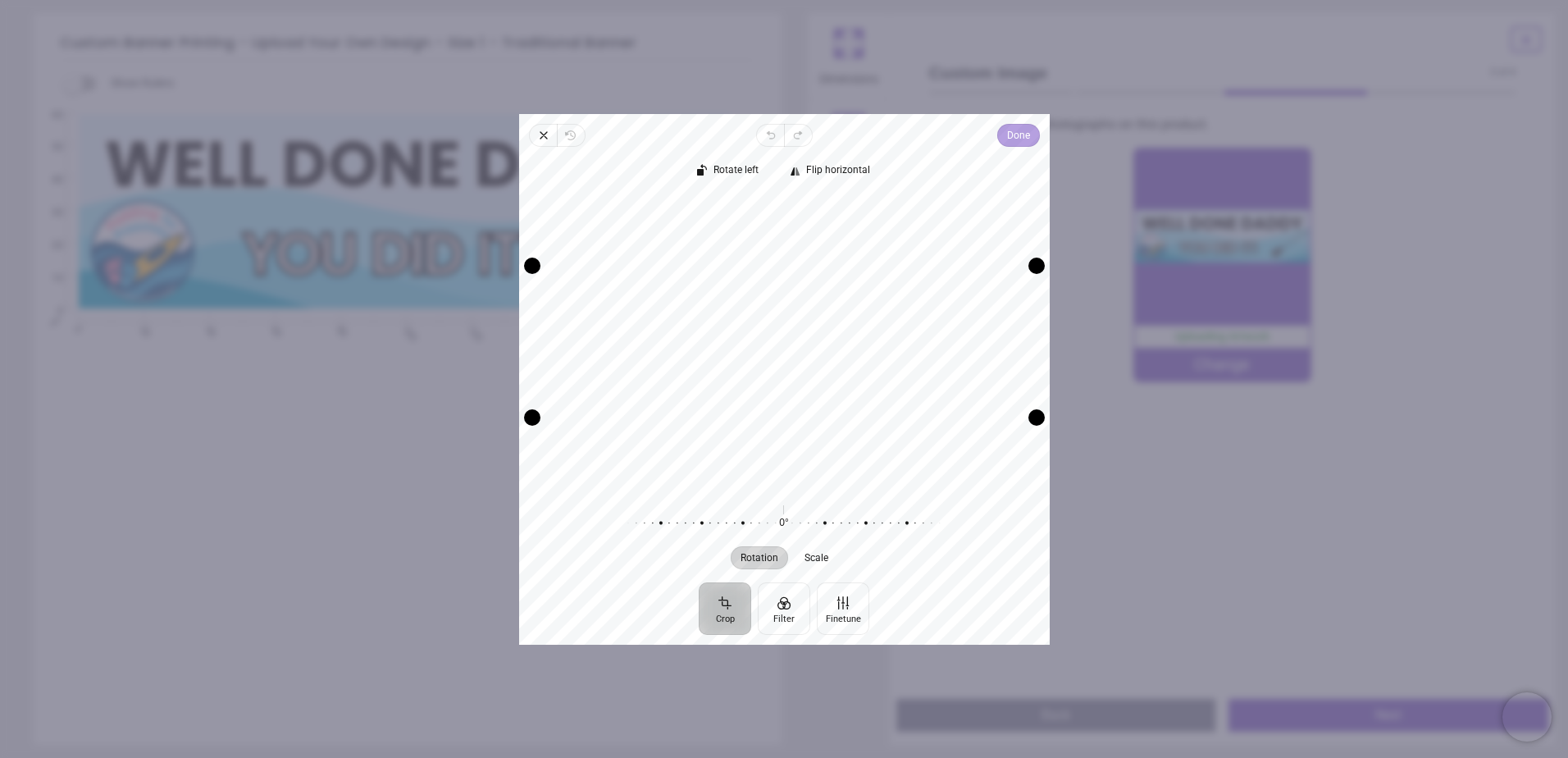
click at [1033, 138] on button "Done" at bounding box center [1018, 136] width 43 height 23
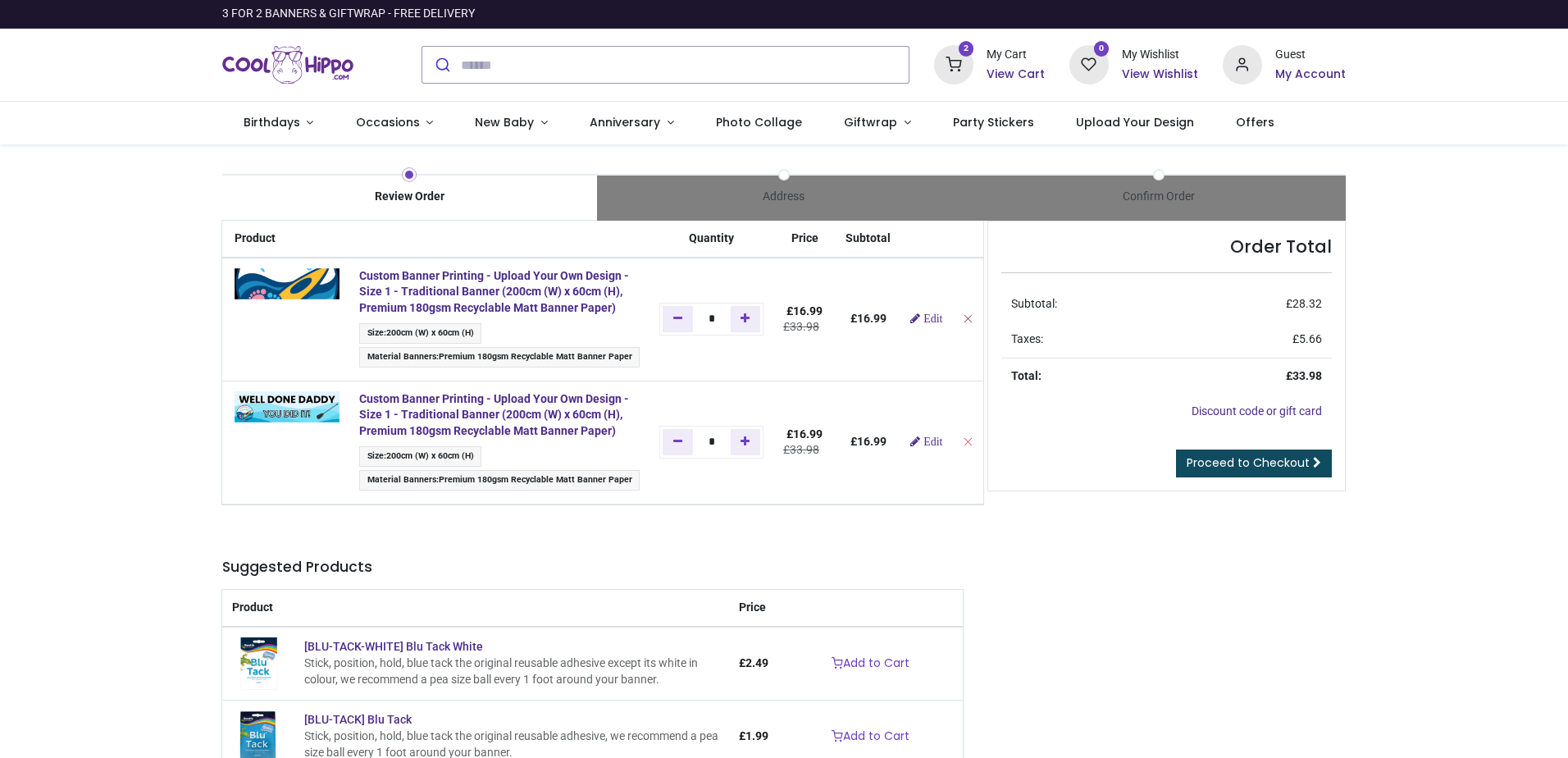
click at [962, 324] on icon "Remove from cart" at bounding box center [968, 318] width 12 height 12
type input "*"
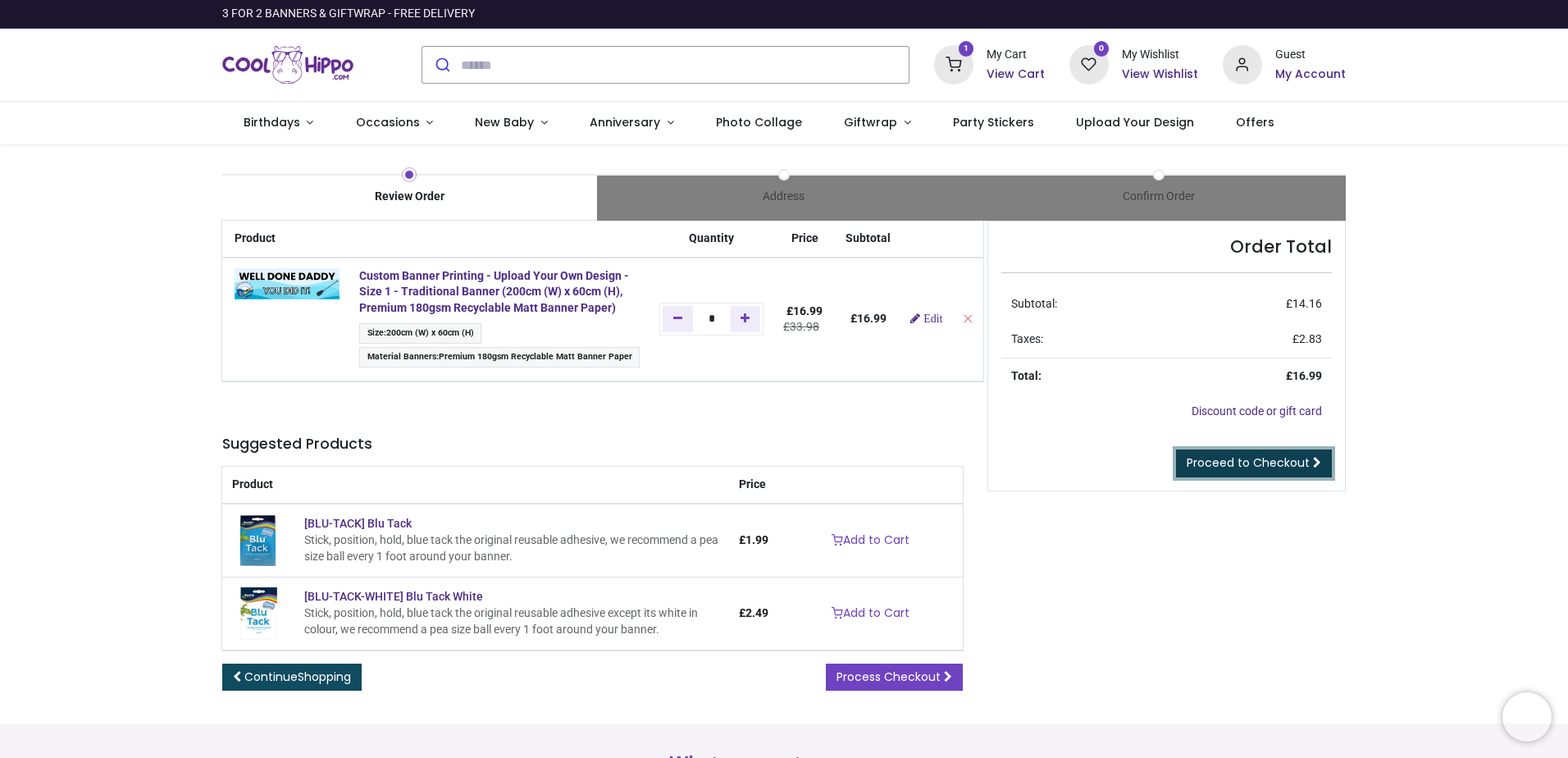
click at [1295, 460] on span "Proceed to Checkout" at bounding box center [1247, 462] width 123 height 16
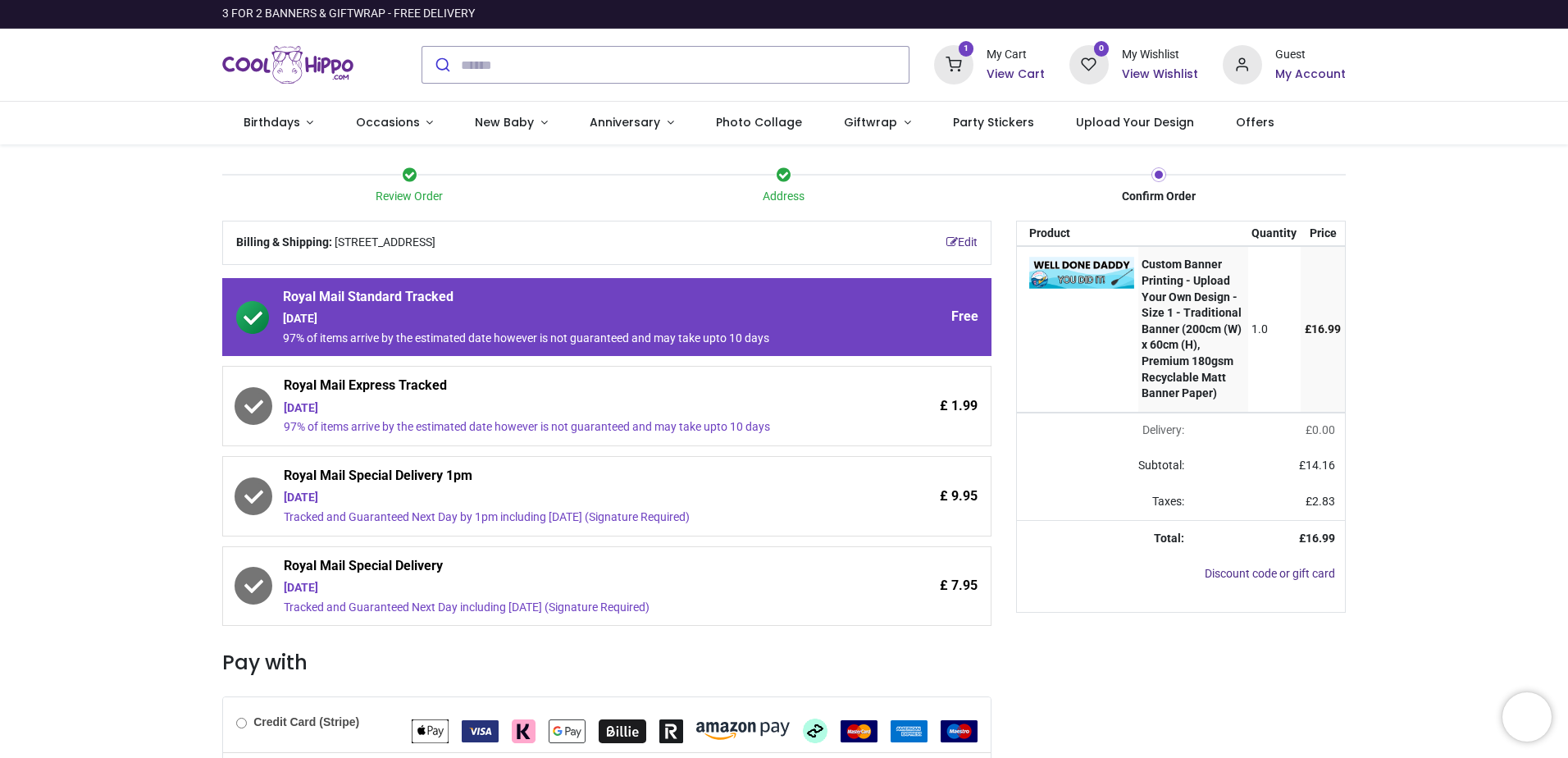
click at [417, 591] on div "Tuesday 16th September" at bounding box center [561, 588] width 555 height 16
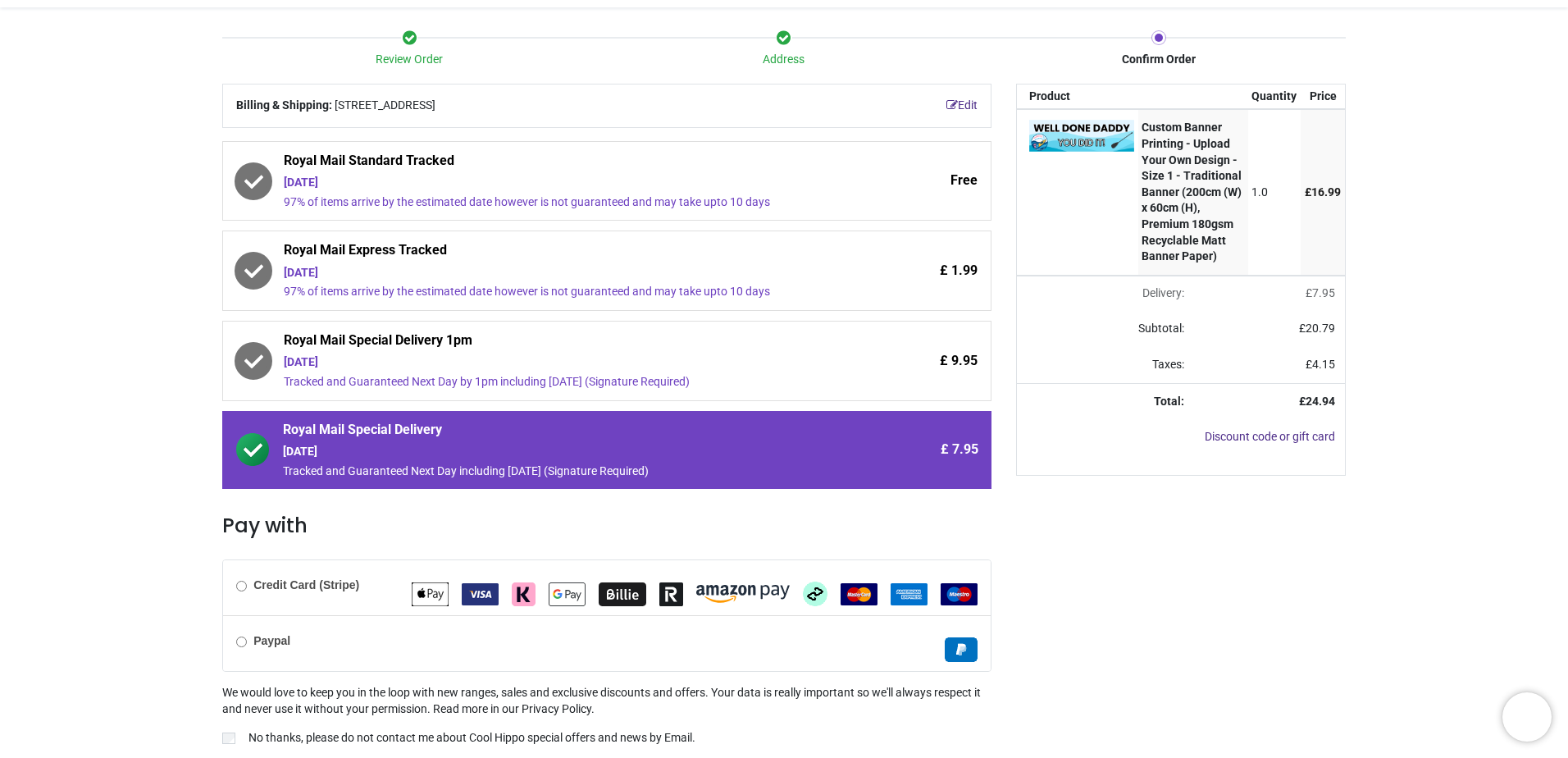
scroll to position [220, 0]
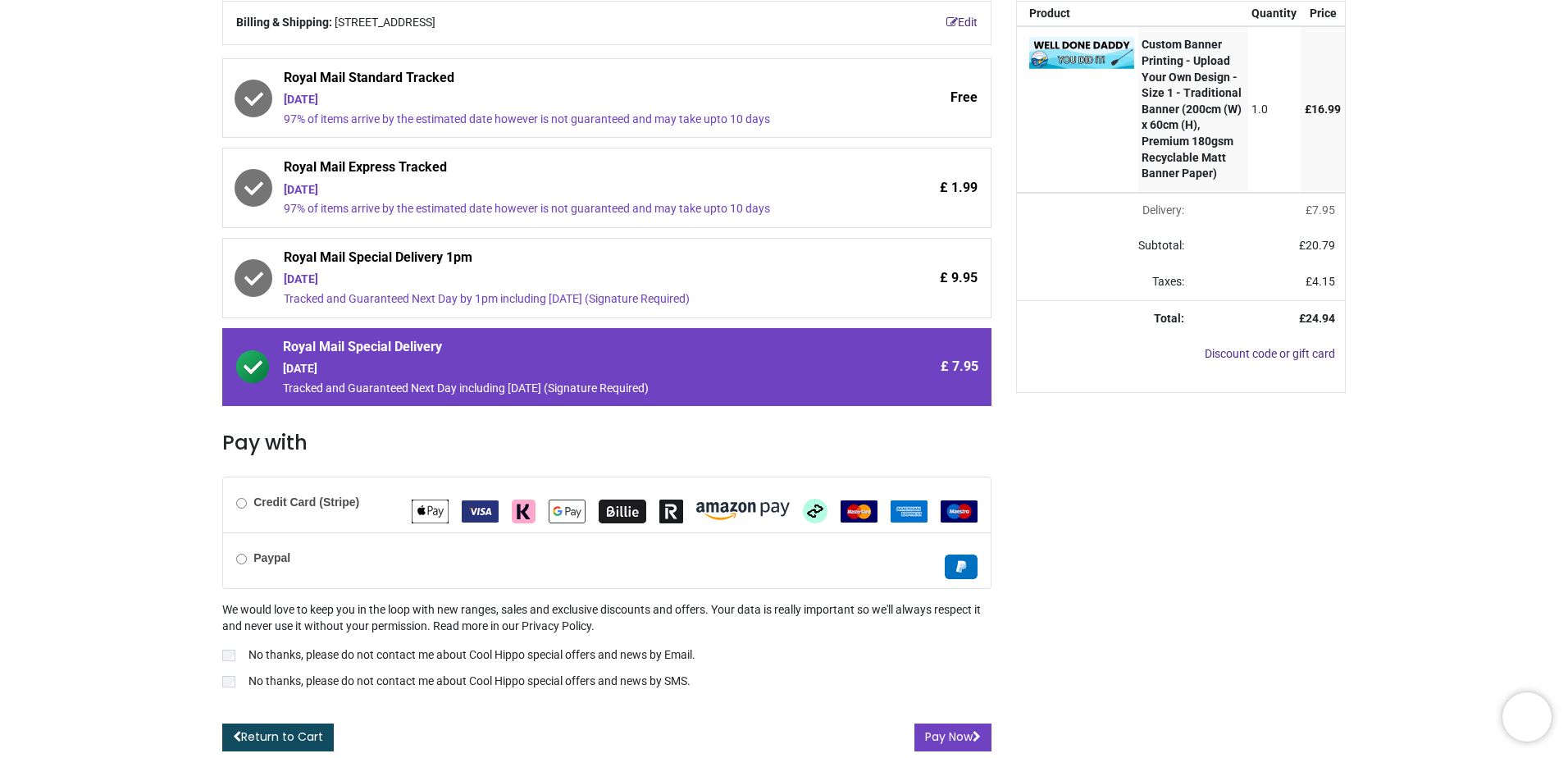
click at [255, 496] on label "Credit Card (Stripe)" at bounding box center [297, 502] width 123 height 16
click at [930, 737] on button "Pay Now" at bounding box center [953, 737] width 77 height 28
